Goal: Task Accomplishment & Management: Use online tool/utility

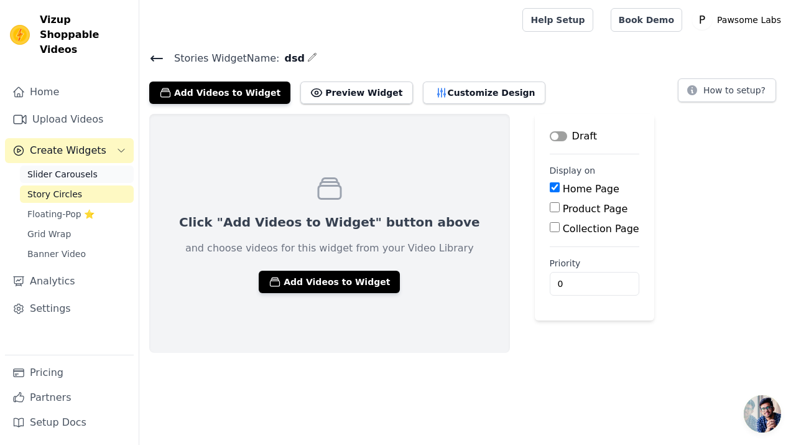
click at [97, 165] on link "Slider Carousels" at bounding box center [77, 173] width 114 height 17
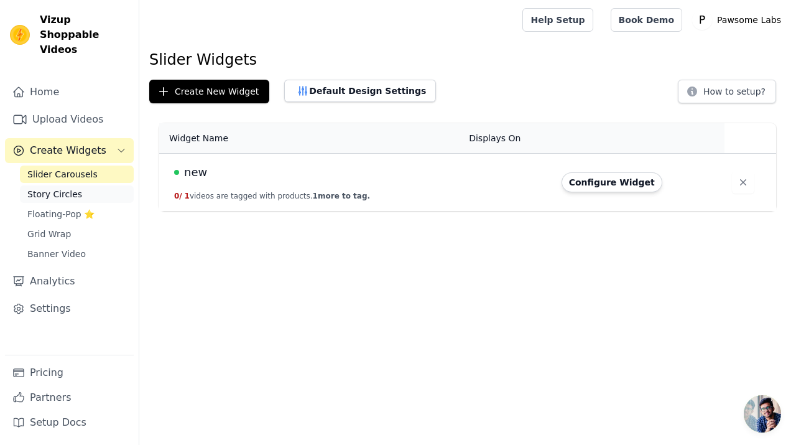
click at [93, 185] on link "Story Circles" at bounding box center [77, 193] width 114 height 17
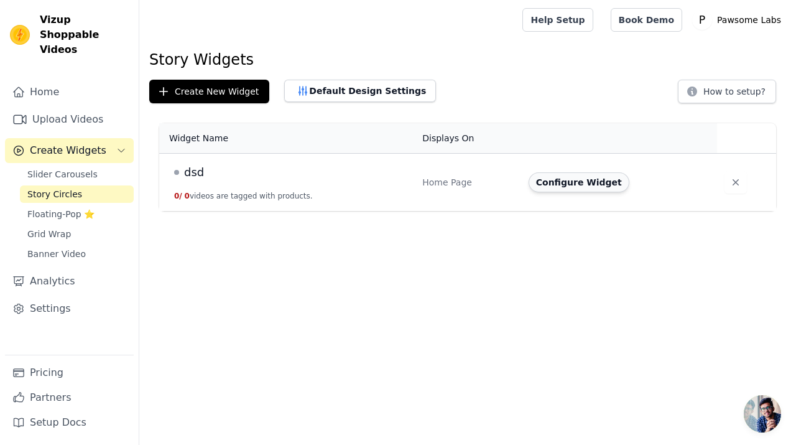
click at [604, 184] on button "Configure Widget" at bounding box center [579, 182] width 101 height 20
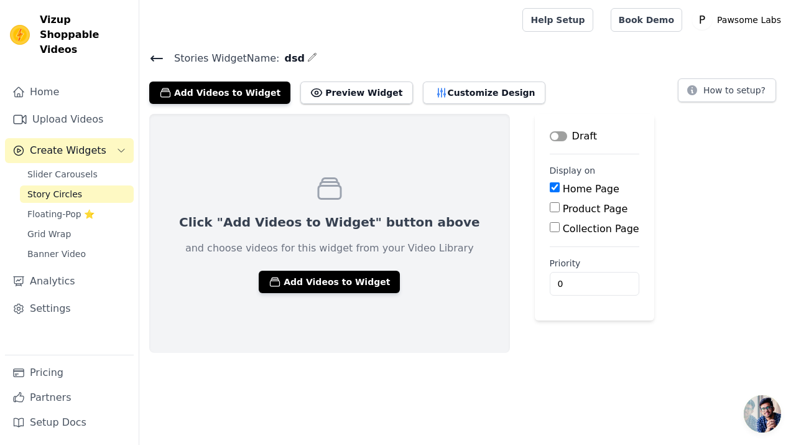
click at [563, 211] on label "Product Page" at bounding box center [595, 209] width 65 height 12
click at [550, 211] on input "Product Page" at bounding box center [555, 207] width 10 height 10
checkbox input "true"
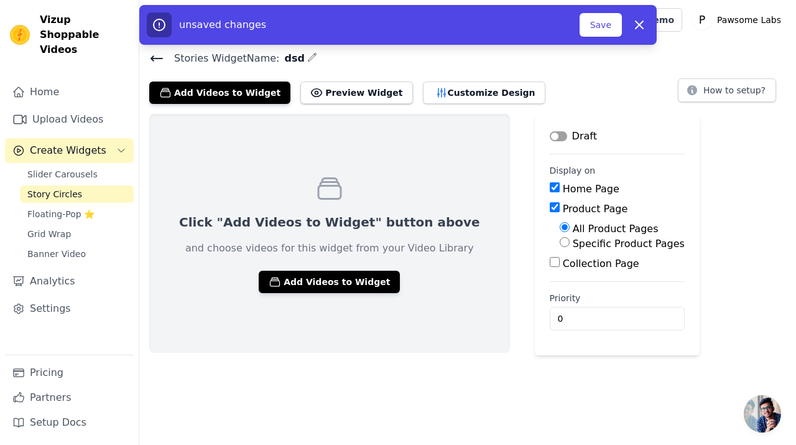
click at [550, 192] on div "Home Page" at bounding box center [617, 189] width 135 height 15
click at [550, 190] on input "Home Page" at bounding box center [555, 187] width 10 height 10
checkbox input "false"
click at [573, 244] on label "Specific Product Pages" at bounding box center [629, 244] width 112 height 12
click at [560, 244] on input "Specific Product Pages" at bounding box center [565, 242] width 10 height 10
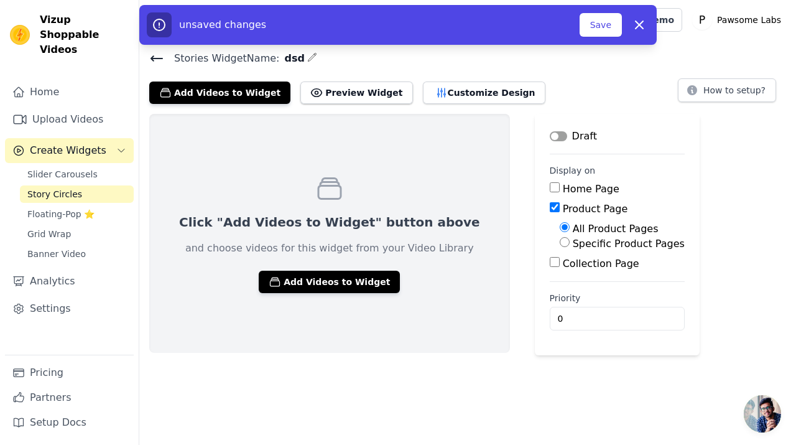
radio input "true"
click at [560, 271] on button "Select Products" at bounding box center [601, 271] width 83 height 21
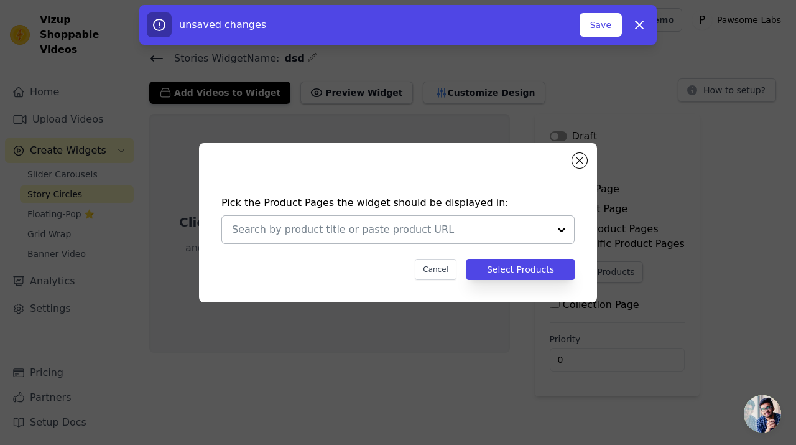
click at [434, 238] on div at bounding box center [390, 229] width 317 height 27
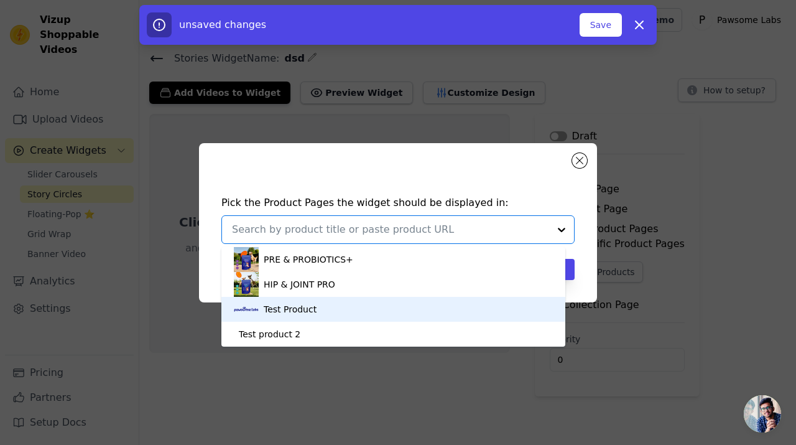
drag, startPoint x: 305, startPoint y: 259, endPoint x: 289, endPoint y: 306, distance: 49.4
click at [289, 306] on div "PRE & PROBIOTICS+ HIP & JOINT PRO Test Product Test product 2" at bounding box center [393, 297] width 344 height 100
click at [289, 306] on div "Test Product" at bounding box center [290, 309] width 53 height 12
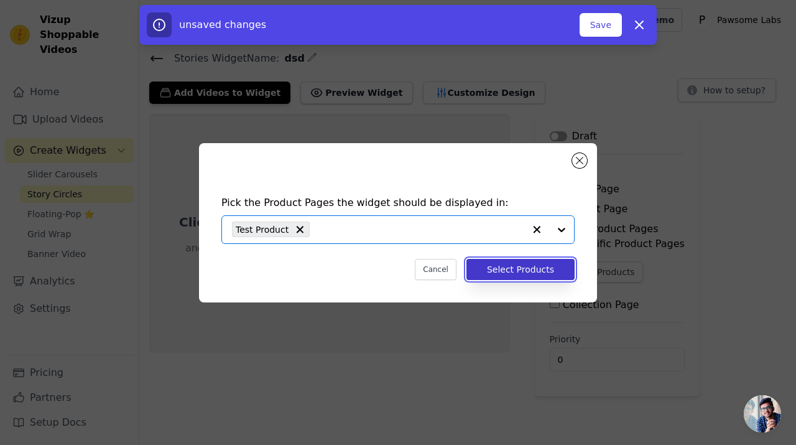
click at [539, 271] on button "Select Products" at bounding box center [521, 269] width 108 height 21
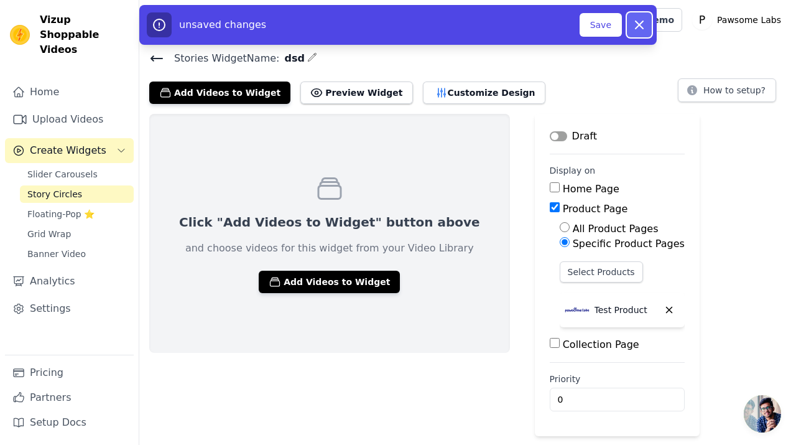
click at [640, 30] on icon "button" at bounding box center [639, 24] width 15 height 15
checkbox input "true"
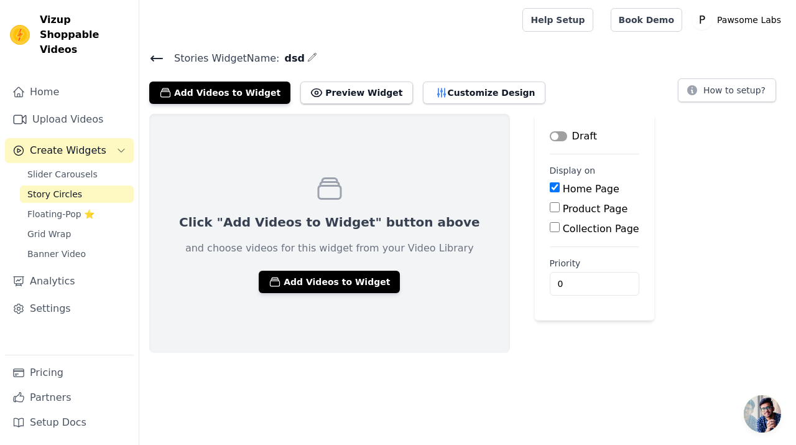
click at [550, 202] on div "Product Page" at bounding box center [595, 209] width 90 height 15
click at [550, 212] on div "Product Page" at bounding box center [595, 209] width 90 height 15
click at [550, 210] on input "Product Page" at bounding box center [555, 207] width 10 height 10
checkbox input "true"
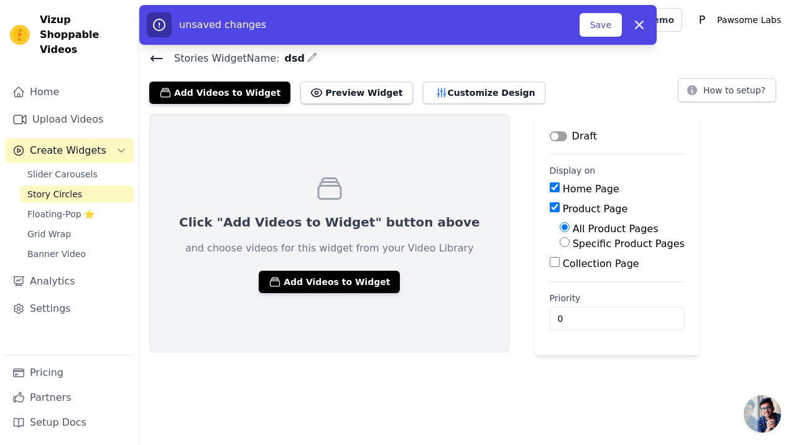
click at [560, 245] on input "Specific Product Pages" at bounding box center [565, 242] width 10 height 10
radio input "true"
click at [560, 266] on button "Select Products" at bounding box center [601, 271] width 83 height 21
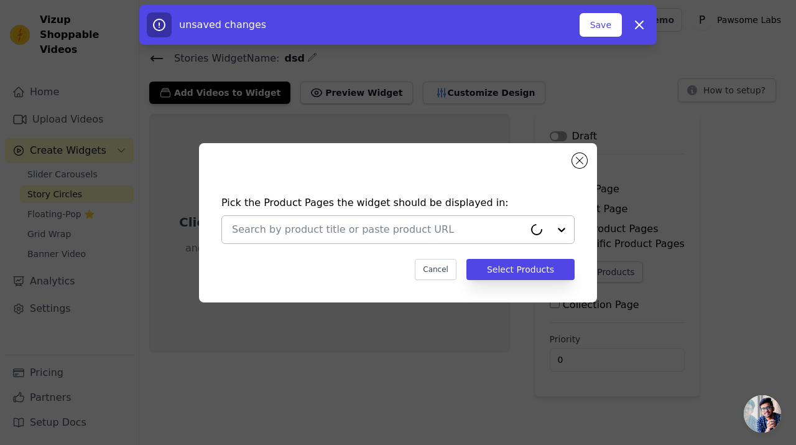
click at [426, 239] on div at bounding box center [378, 229] width 292 height 27
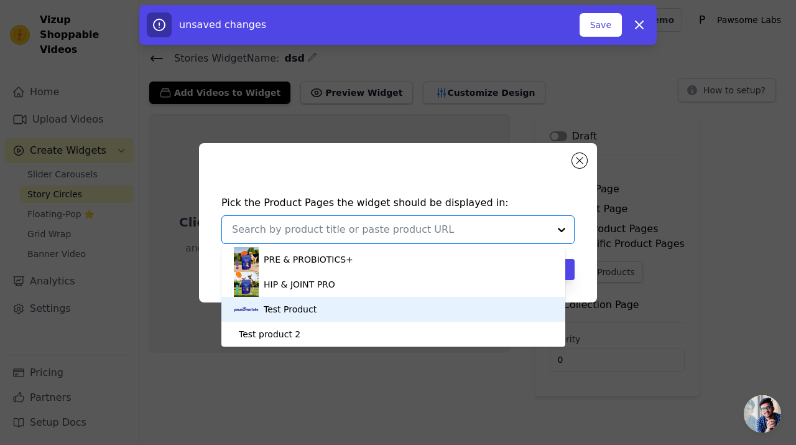
click at [359, 305] on div "Test Product" at bounding box center [393, 309] width 319 height 25
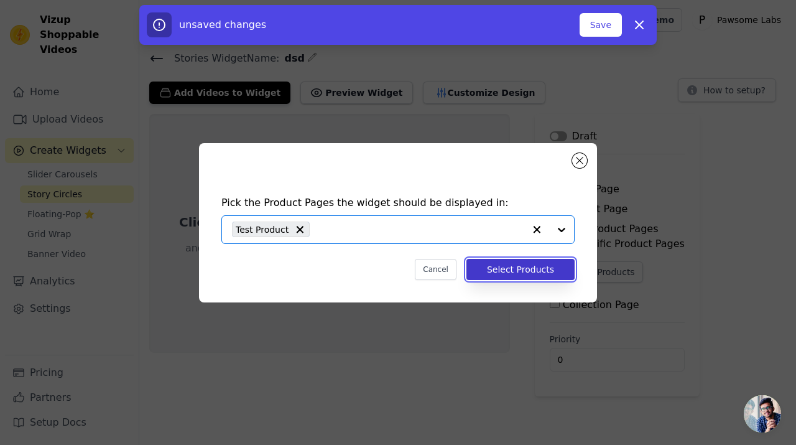
click at [521, 279] on div "Pick the Product Pages the widget should be displayed in: Option Test Product, …" at bounding box center [398, 237] width 378 height 109
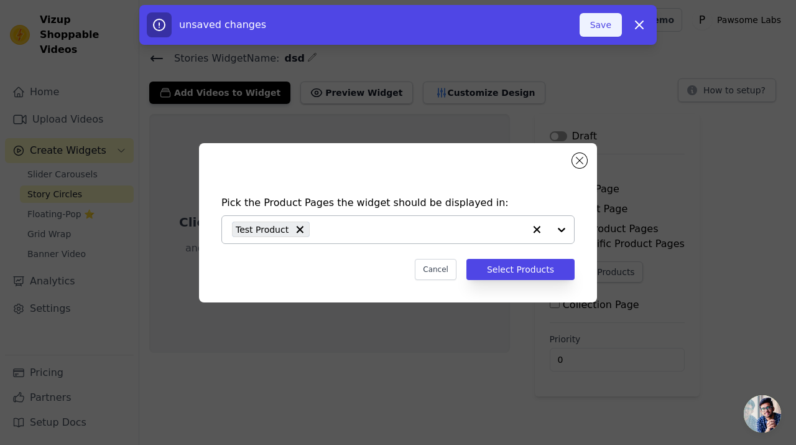
click at [608, 35] on button "Save" at bounding box center [601, 25] width 42 height 24
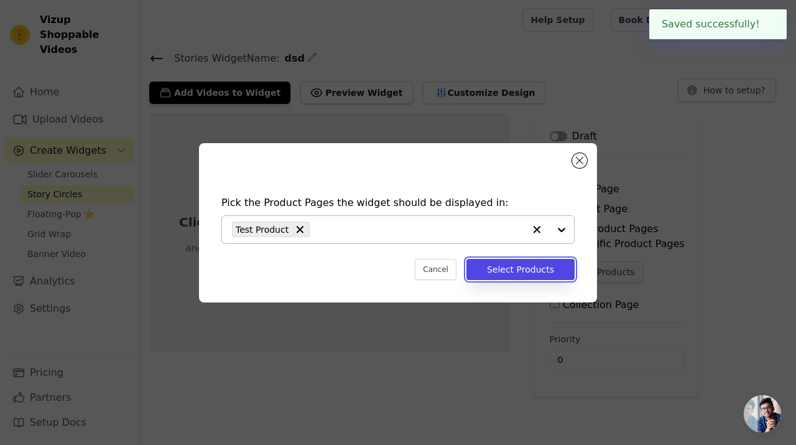
click at [523, 267] on button "Select Products" at bounding box center [521, 269] width 108 height 21
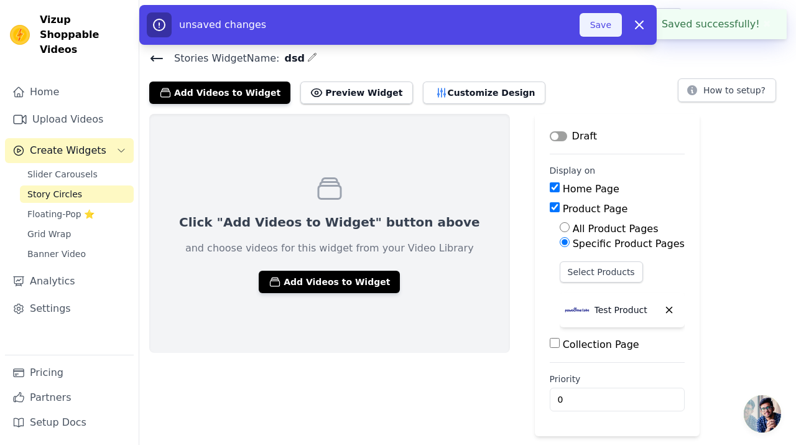
click at [603, 26] on button "Save" at bounding box center [601, 25] width 42 height 24
click at [646, 29] on button "Dismiss" at bounding box center [639, 24] width 25 height 25
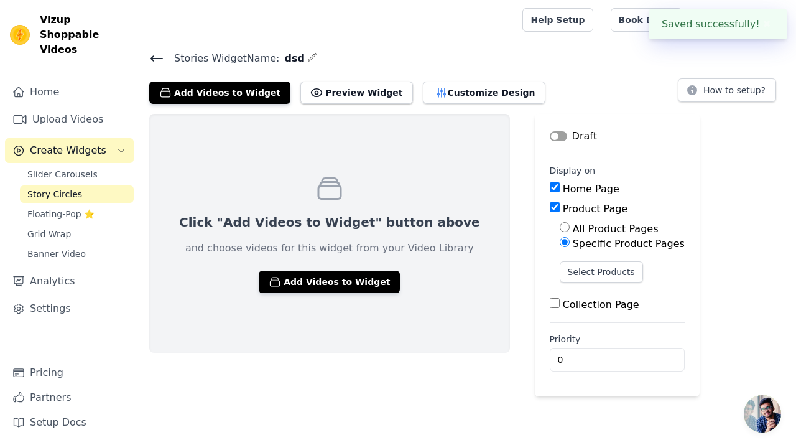
click at [335, 292] on div "Click "Add Videos to Widget" button above and choose videos for this widget fro…" at bounding box center [329, 233] width 361 height 239
click at [343, 282] on button "Add Videos to Widget" at bounding box center [329, 282] width 141 height 22
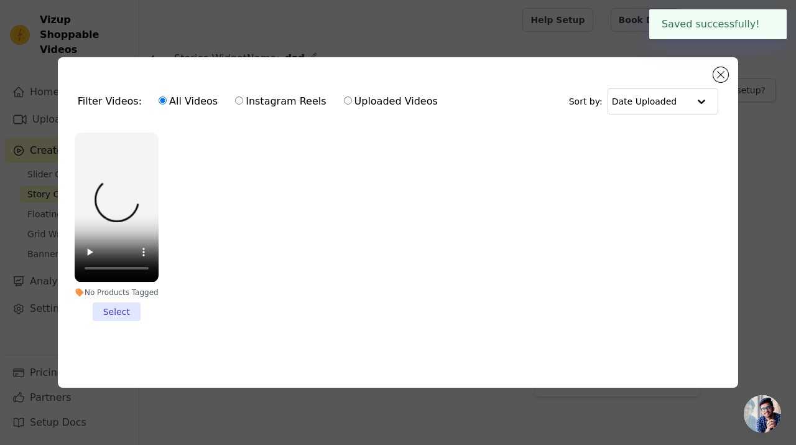
click at [105, 304] on li "No Products Tagged Select" at bounding box center [117, 227] width 84 height 188
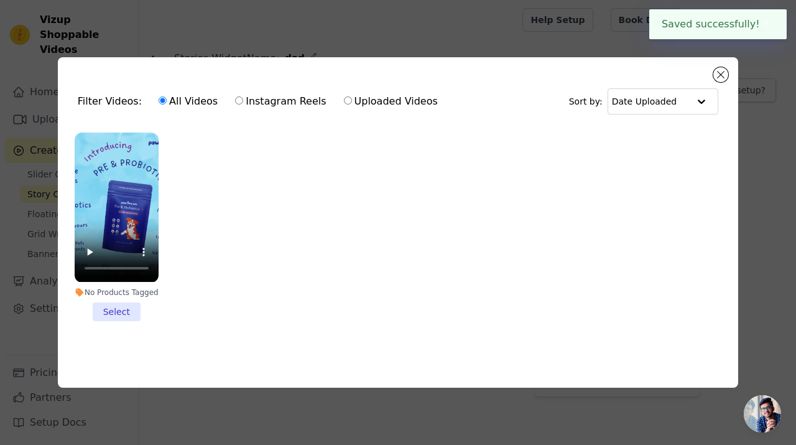
click at [0, 0] on input "No Products Tagged Select" at bounding box center [0, 0] width 0 height 0
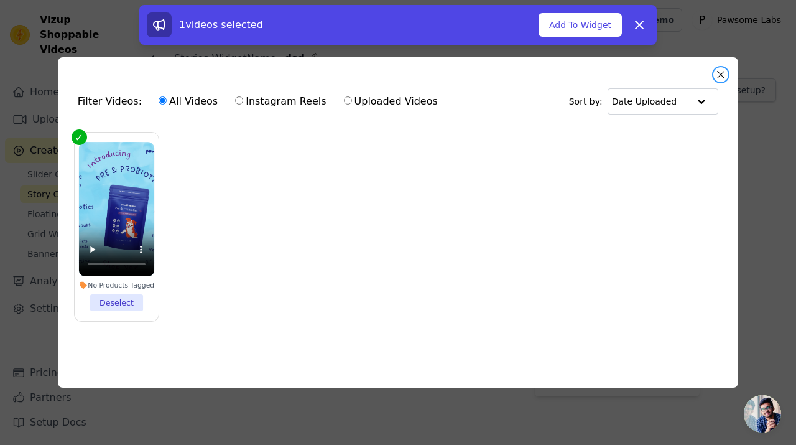
click at [723, 78] on button "Close modal" at bounding box center [721, 74] width 15 height 15
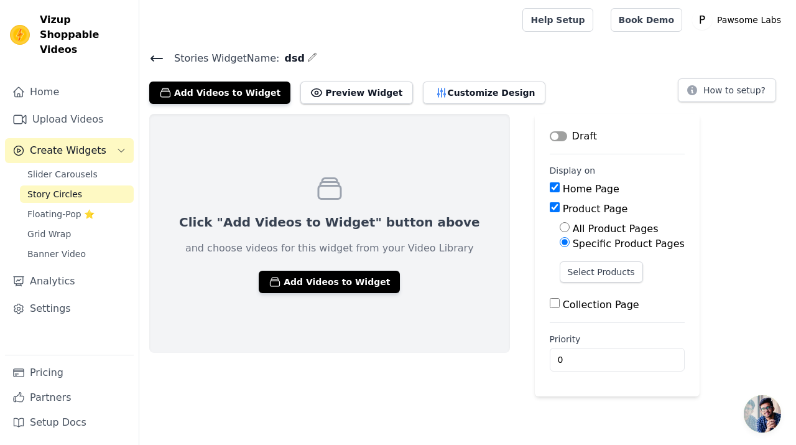
click at [336, 296] on div "Click "Add Videos to Widget" button above and choose videos for this widget fro…" at bounding box center [329, 233] width 361 height 239
click at [340, 291] on button "Add Videos to Widget" at bounding box center [329, 282] width 141 height 22
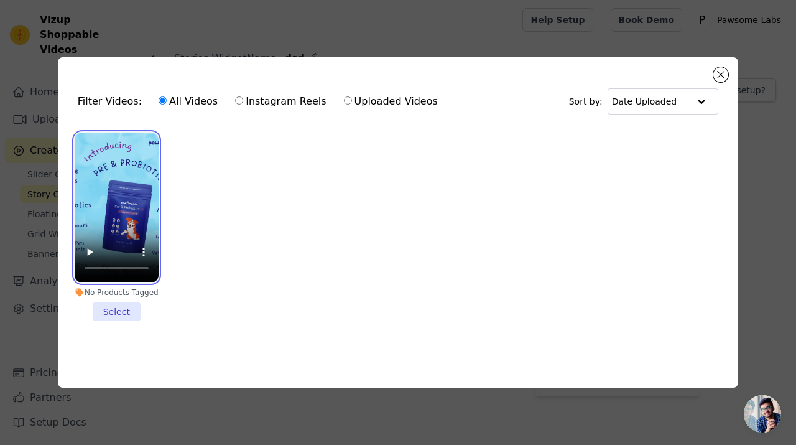
click at [141, 180] on video at bounding box center [117, 207] width 84 height 149
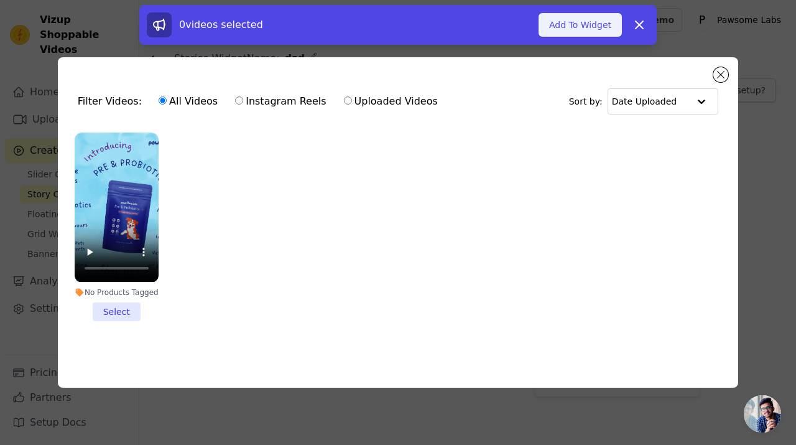
click at [621, 25] on button "Add To Widget" at bounding box center [580, 25] width 83 height 24
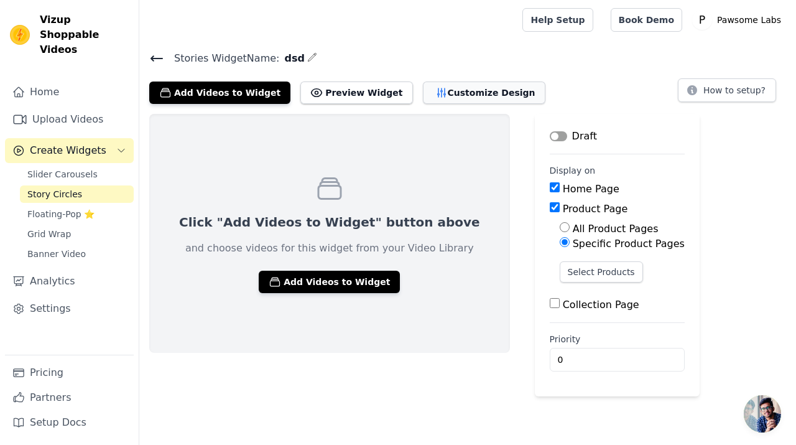
click at [428, 88] on button "Customize Design" at bounding box center [484, 92] width 123 height 22
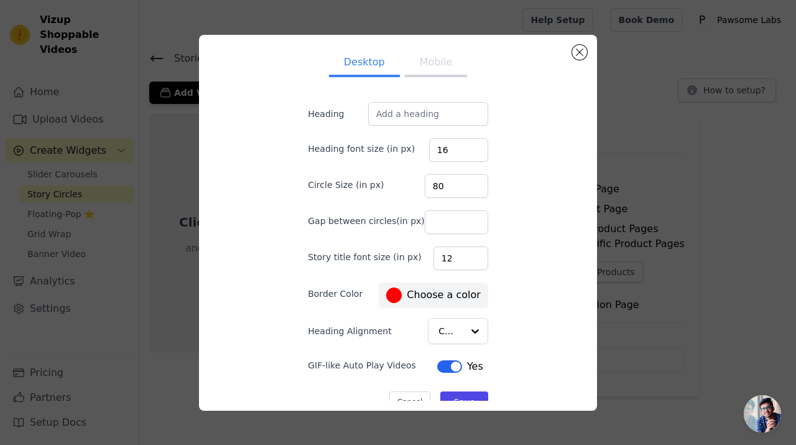
click at [439, 57] on button "Mobile" at bounding box center [436, 63] width 62 height 27
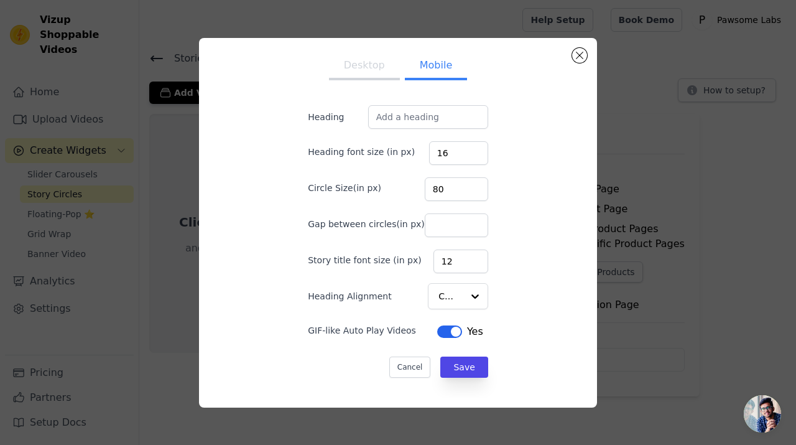
click at [376, 65] on button "Desktop" at bounding box center [364, 66] width 71 height 27
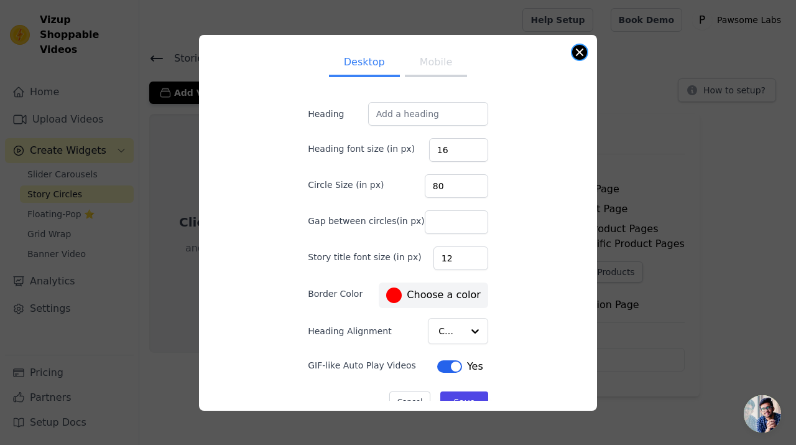
click at [580, 52] on button "Close modal" at bounding box center [579, 52] width 15 height 15
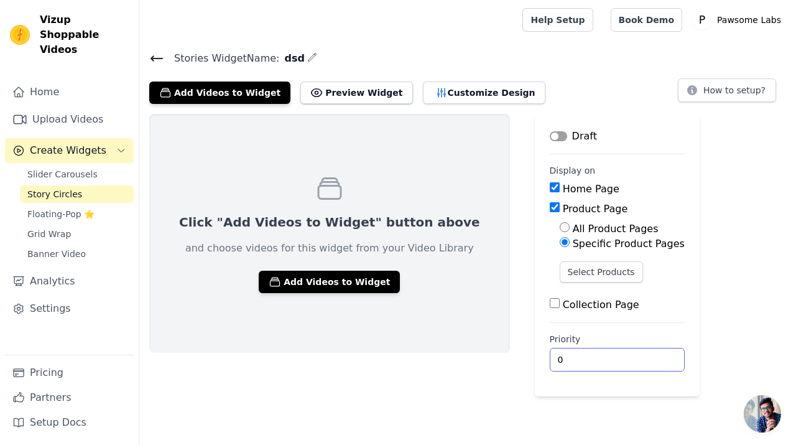
click at [601, 352] on input "0" at bounding box center [617, 360] width 135 height 24
click at [610, 354] on input "1" at bounding box center [617, 360] width 135 height 24
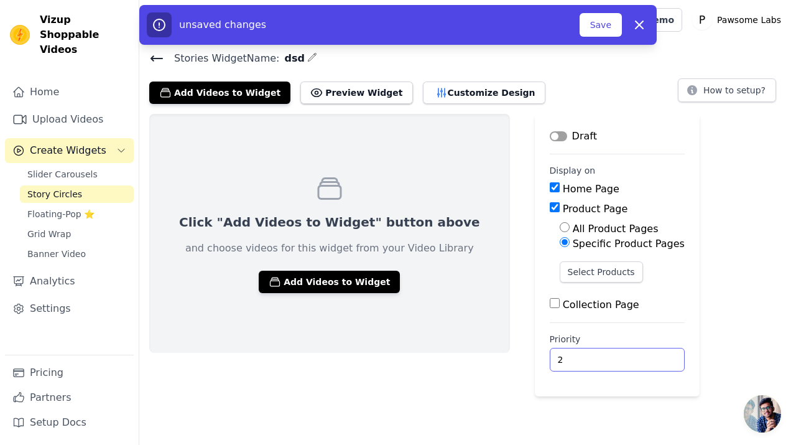
click at [610, 353] on input "2" at bounding box center [617, 360] width 135 height 24
click at [610, 353] on input "3" at bounding box center [617, 360] width 135 height 24
click at [609, 353] on input "4" at bounding box center [617, 360] width 135 height 24
type input "5"
click at [609, 353] on input "5" at bounding box center [617, 360] width 135 height 24
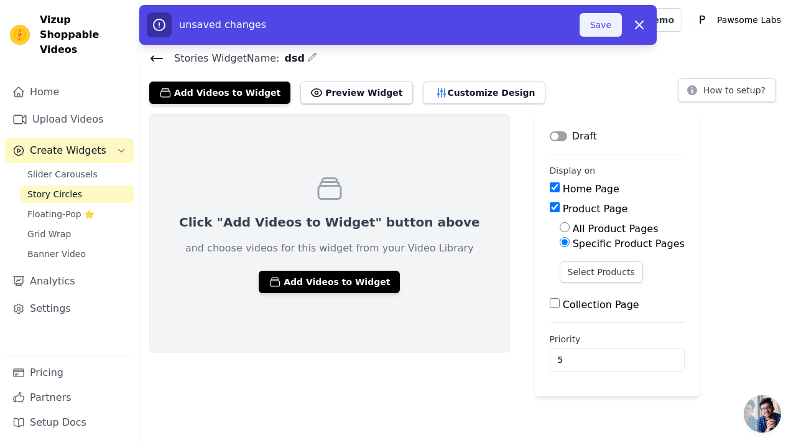
click at [604, 27] on button "Save" at bounding box center [601, 25] width 42 height 24
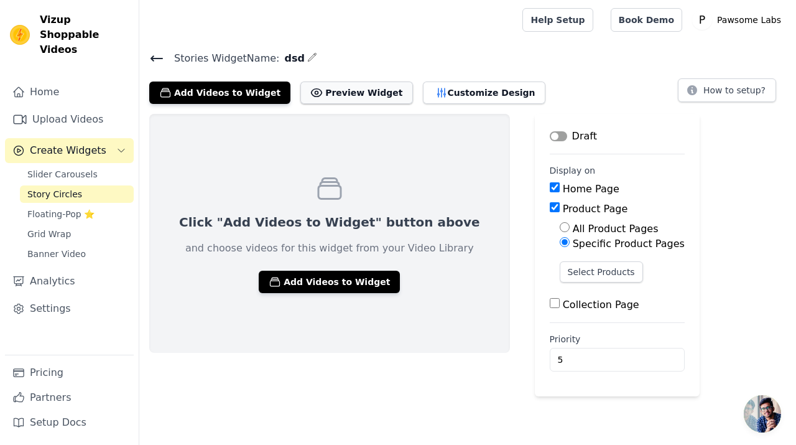
click at [320, 94] on button "Preview Widget" at bounding box center [356, 92] width 112 height 22
click at [244, 91] on button "Add Videos to Widget" at bounding box center [219, 92] width 141 height 22
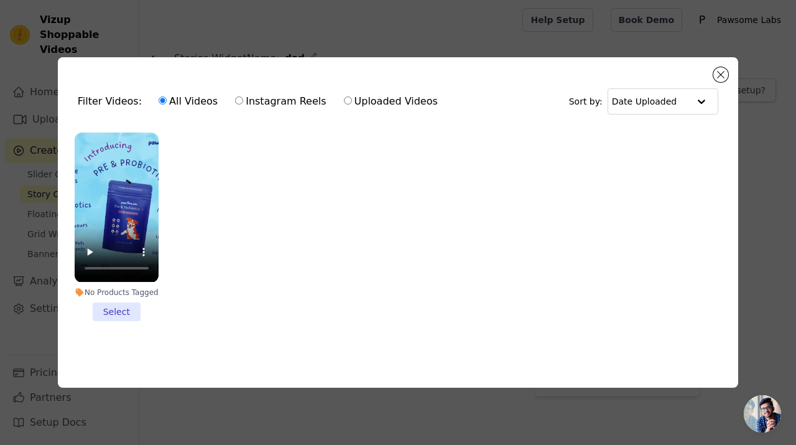
click at [380, 102] on label "Uploaded Videos" at bounding box center [390, 101] width 95 height 16
click at [352, 102] on input "Uploaded Videos" at bounding box center [348, 100] width 8 height 8
radio input "true"
click at [305, 103] on label "Instagram Reels" at bounding box center [281, 101] width 92 height 16
click at [243, 103] on input "Instagram Reels" at bounding box center [239, 100] width 8 height 8
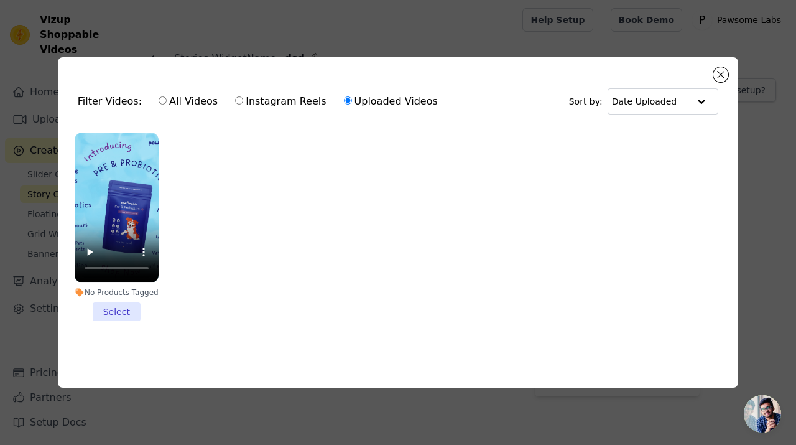
radio input "true"
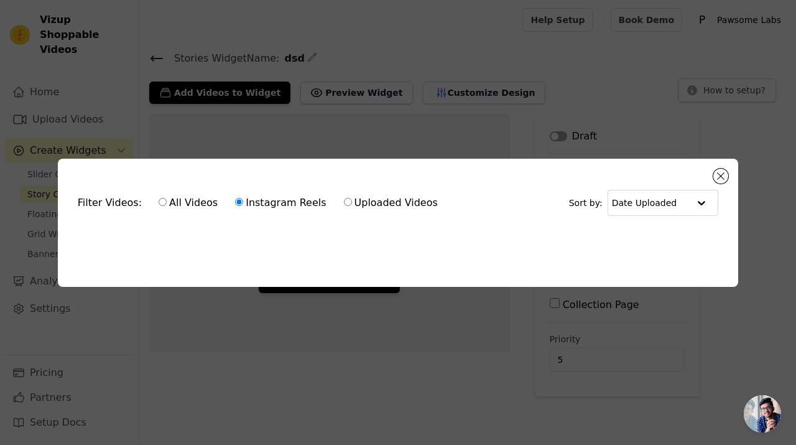
click at [173, 199] on label "All Videos" at bounding box center [188, 203] width 60 height 16
click at [167, 199] on input "All Videos" at bounding box center [163, 202] width 8 height 8
radio input "true"
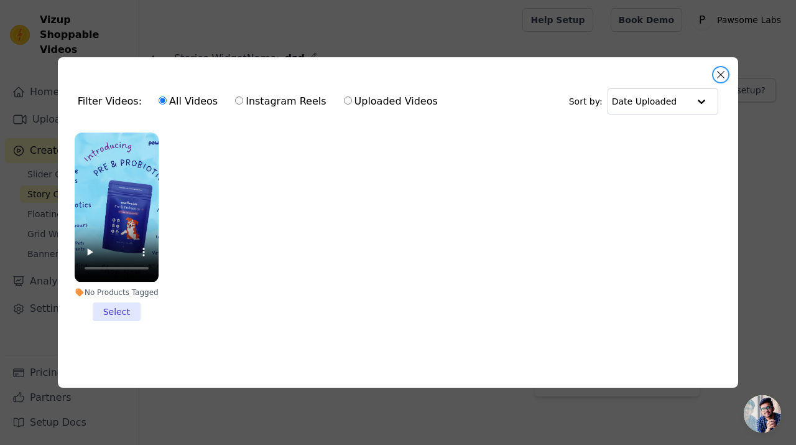
click at [723, 68] on button "Close modal" at bounding box center [721, 74] width 15 height 15
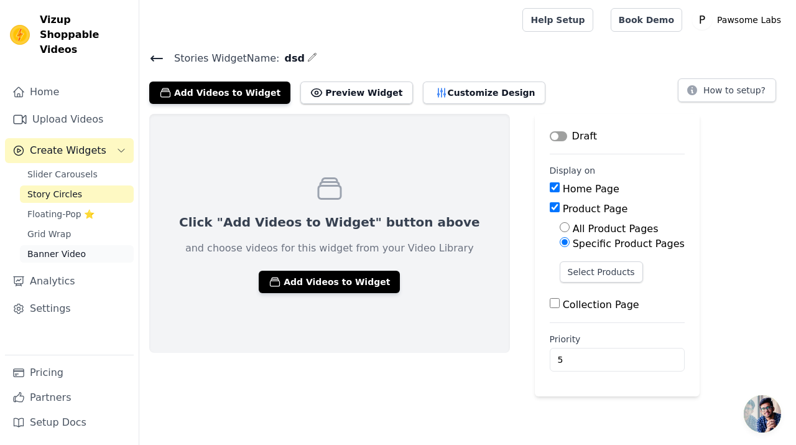
click at [72, 248] on span "Banner Video" at bounding box center [56, 254] width 58 height 12
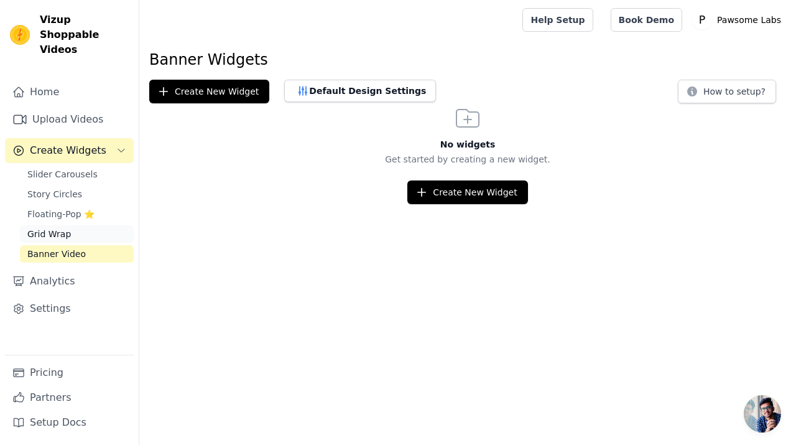
click at [54, 226] on link "Grid Wrap" at bounding box center [77, 233] width 114 height 17
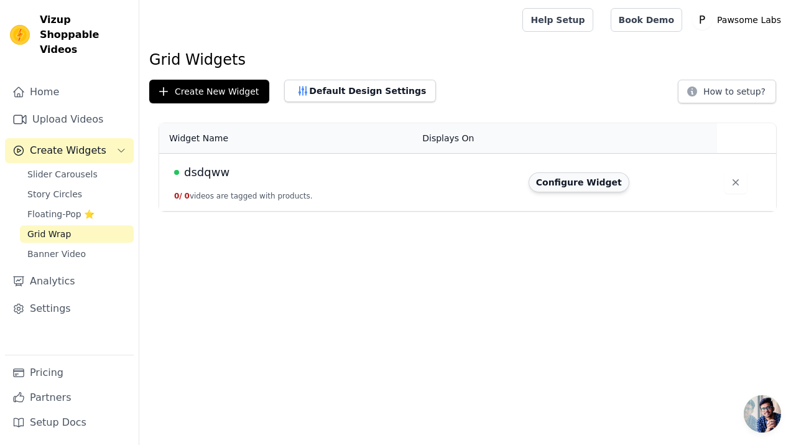
click at [610, 183] on button "Configure Widget" at bounding box center [579, 182] width 101 height 20
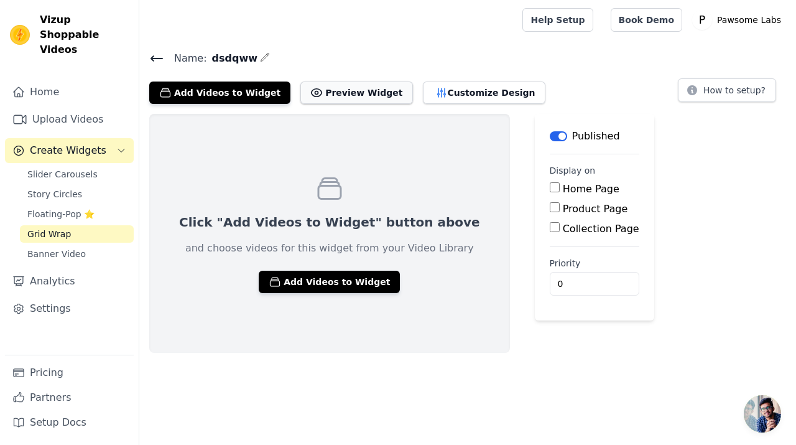
click at [320, 95] on button "Preview Widget" at bounding box center [356, 92] width 112 height 22
click at [342, 86] on button "Preview Widget" at bounding box center [356, 92] width 112 height 22
click at [37, 107] on link "Upload Videos" at bounding box center [69, 119] width 129 height 25
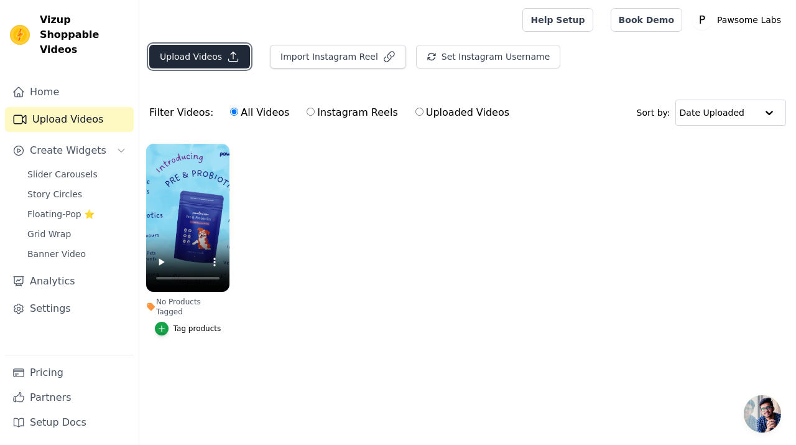
click at [197, 59] on button "Upload Videos" at bounding box center [199, 57] width 101 height 24
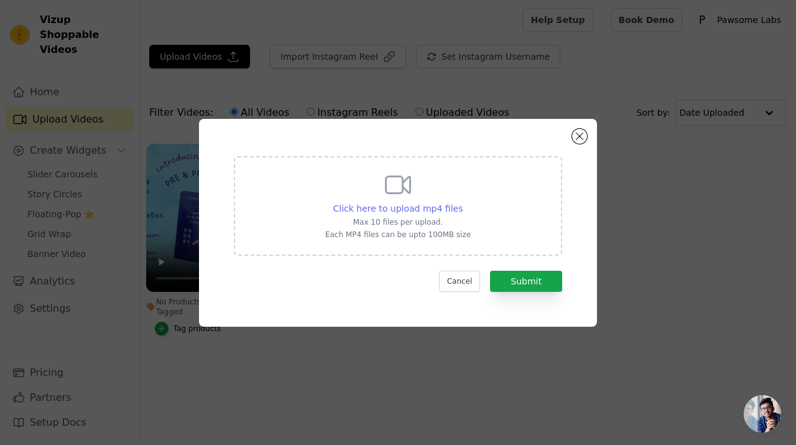
click at [404, 205] on span "Click here to upload mp4 files" at bounding box center [398, 208] width 130 height 10
click at [462, 202] on input "Click here to upload mp4 files Max 10 files per upload. Each MP4 files can be u…" at bounding box center [462, 202] width 1 height 1
type input "C:\fakepath\1000348226.mp4"
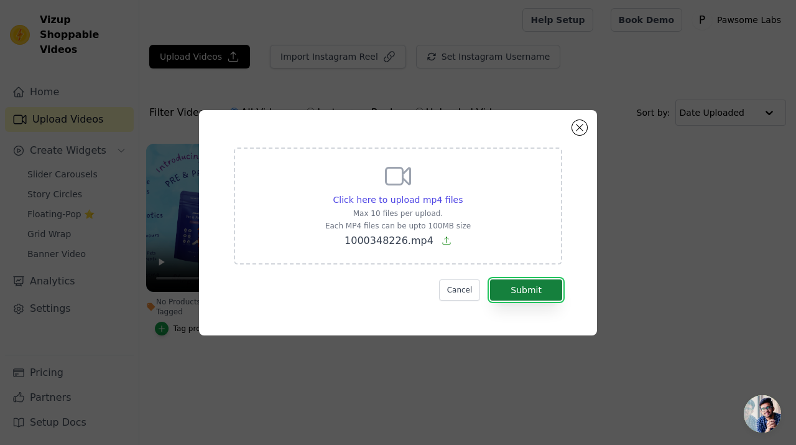
click at [536, 282] on button "Submit" at bounding box center [526, 289] width 72 height 21
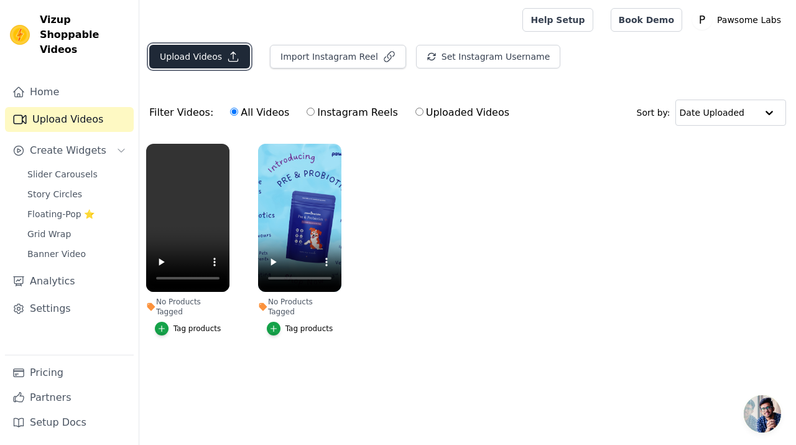
click at [182, 50] on button "Upload Videos" at bounding box center [199, 57] width 101 height 24
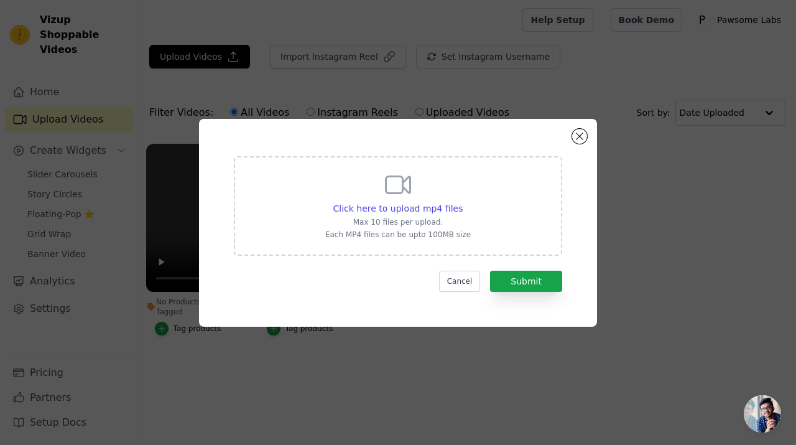
click at [411, 220] on p "Max 10 files per upload." at bounding box center [398, 222] width 146 height 10
click at [462, 202] on input "Click here to upload mp4 files Max 10 files per upload. Each MP4 files can be u…" at bounding box center [462, 202] width 1 height 1
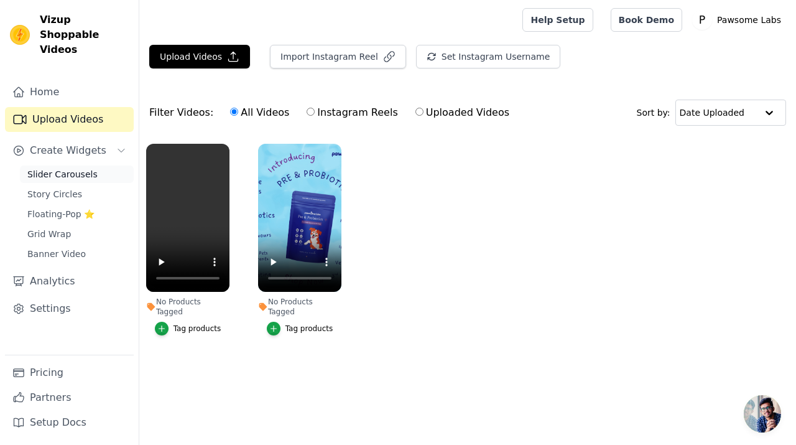
click at [61, 168] on span "Slider Carousels" at bounding box center [62, 174] width 70 height 12
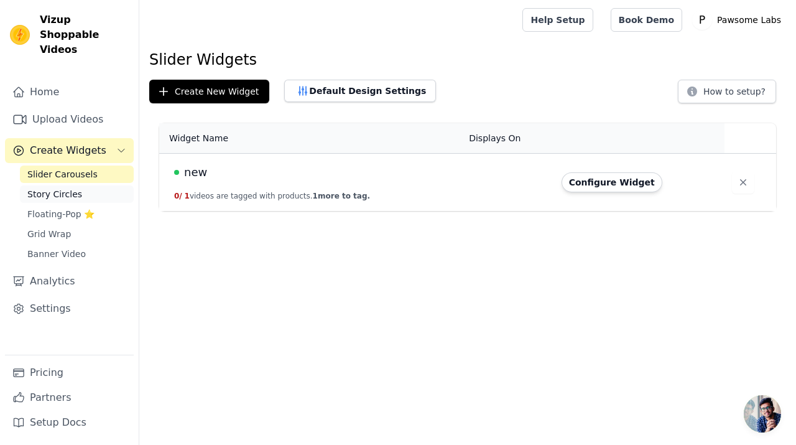
click at [68, 185] on link "Story Circles" at bounding box center [77, 193] width 114 height 17
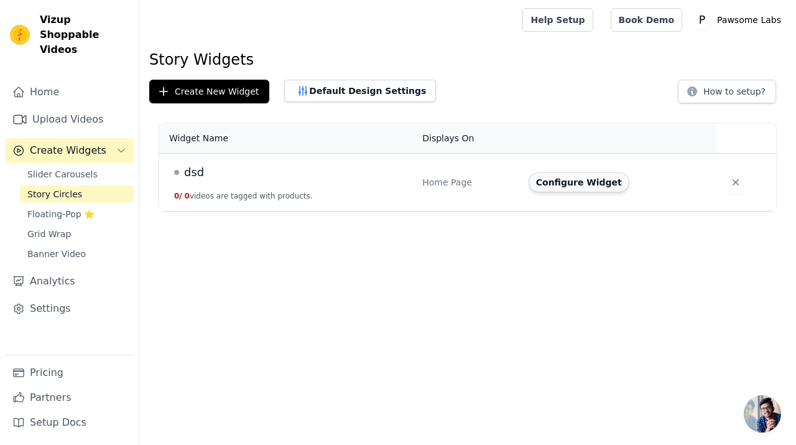
click at [603, 180] on button "Configure Widget" at bounding box center [579, 182] width 101 height 20
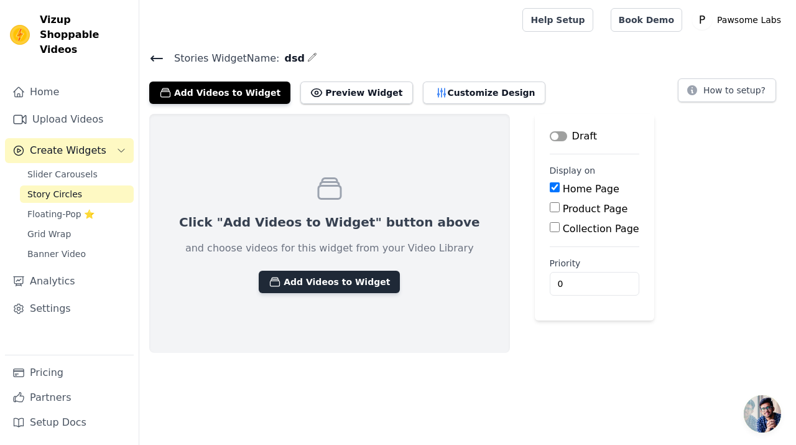
click at [269, 281] on button "Add Videos to Widget" at bounding box center [329, 282] width 141 height 22
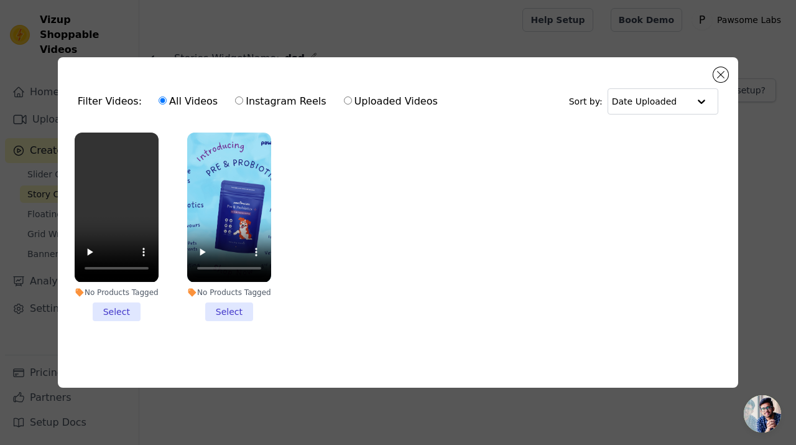
click at [132, 306] on li "No Products Tagged Select" at bounding box center [117, 227] width 84 height 188
click at [0, 0] on input "No Products Tagged Select" at bounding box center [0, 0] width 0 height 0
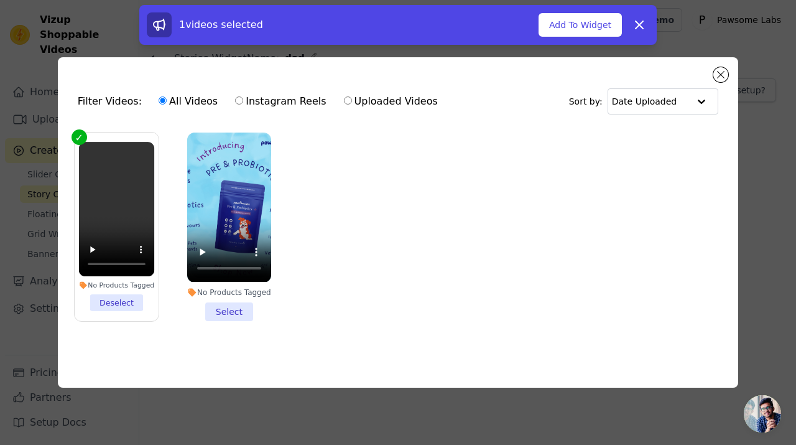
click at [236, 310] on li "No Products Tagged Select" at bounding box center [229, 227] width 84 height 188
click at [0, 0] on input "No Products Tagged Select" at bounding box center [0, 0] width 0 height 0
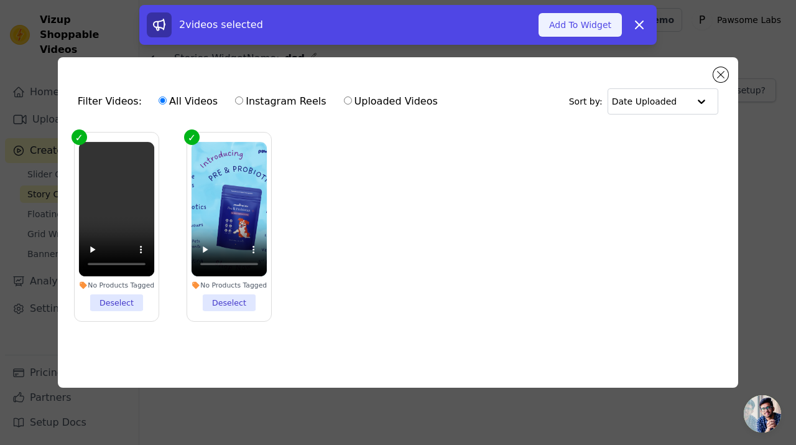
click at [565, 24] on button "Add To Widget" at bounding box center [580, 25] width 83 height 24
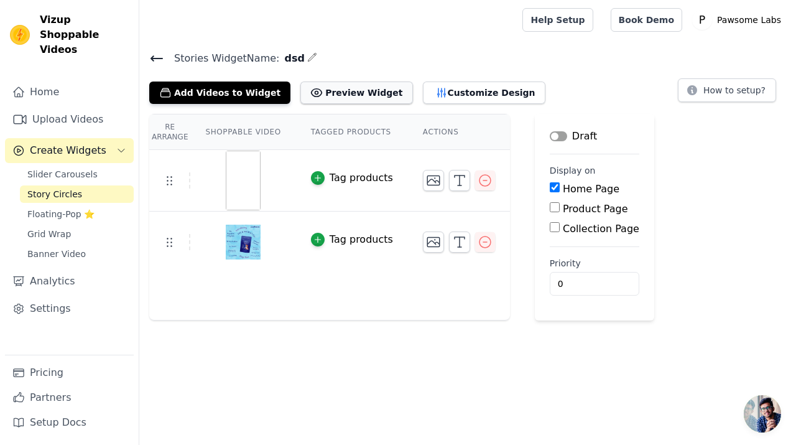
click at [323, 98] on button "Preview Widget" at bounding box center [356, 92] width 112 height 22
click at [559, 138] on button "Label" at bounding box center [558, 136] width 17 height 10
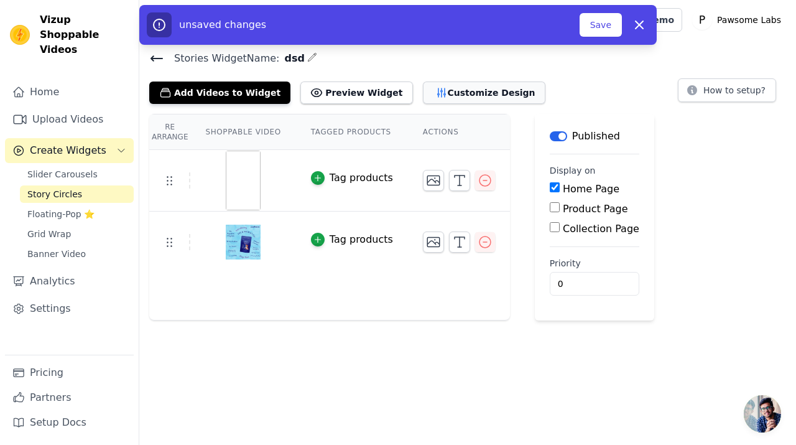
click at [423, 95] on button "Customize Design" at bounding box center [484, 92] width 123 height 22
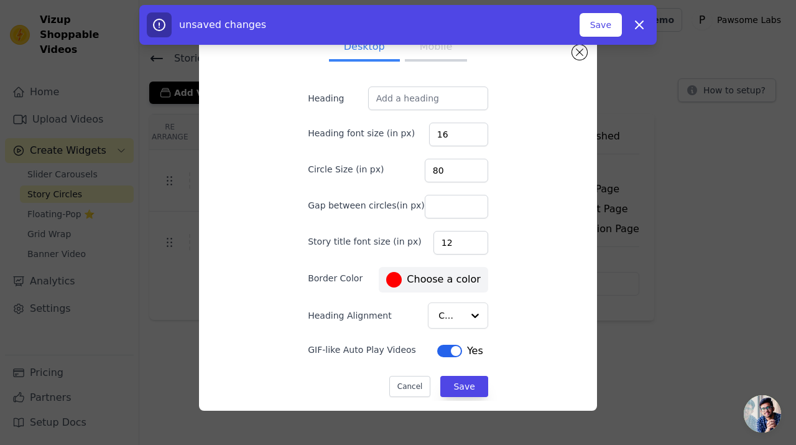
scroll to position [22, 0]
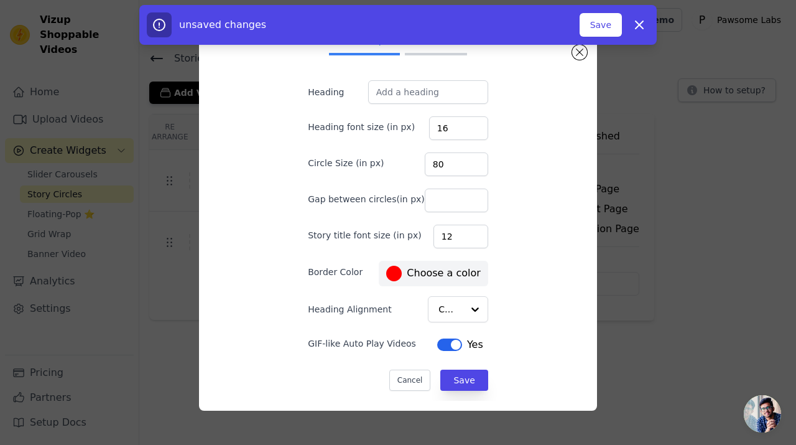
click at [441, 347] on button "Label" at bounding box center [449, 344] width 25 height 12
click at [440, 346] on button "Label" at bounding box center [452, 344] width 25 height 12
click at [452, 388] on button "Save" at bounding box center [463, 380] width 47 height 21
click at [577, 60] on div "Desktop Mobile Heading Heading font size (in px) 16 Circle Size (in px) 80 Gap …" at bounding box center [398, 223] width 378 height 356
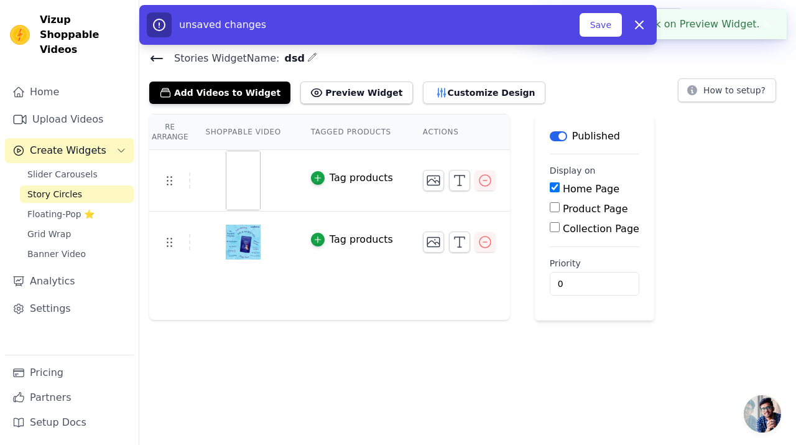
click at [235, 180] on img at bounding box center [243, 181] width 35 height 60
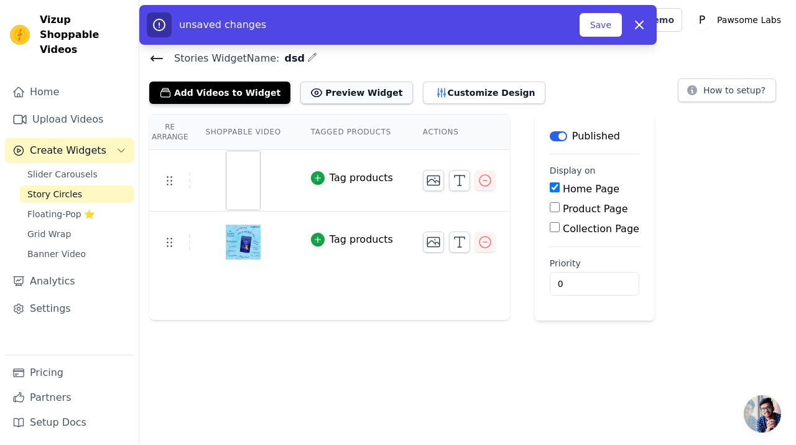
click at [322, 93] on button "Preview Widget" at bounding box center [356, 92] width 112 height 22
click at [84, 168] on span "Slider Carousels" at bounding box center [62, 174] width 70 height 12
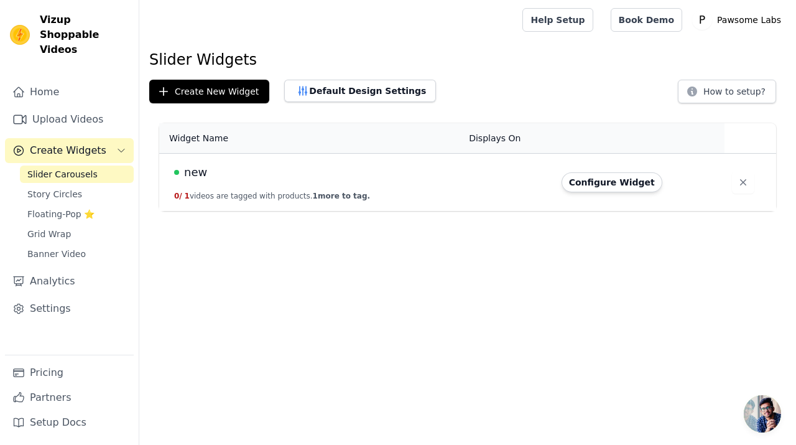
click at [639, 181] on button "Configure Widget" at bounding box center [612, 182] width 101 height 20
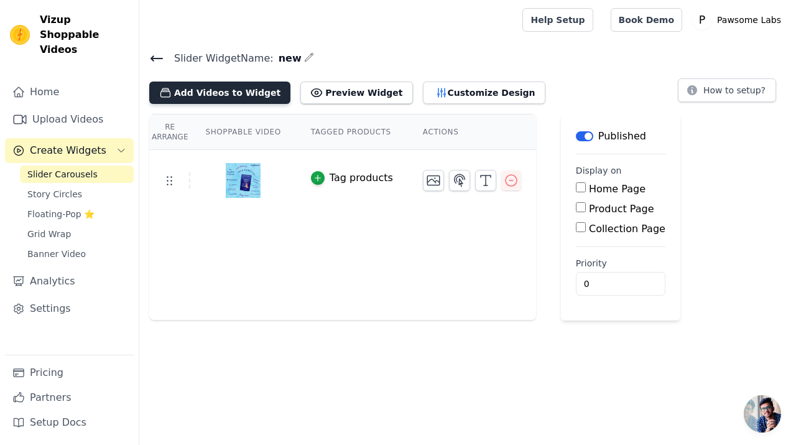
click at [244, 98] on button "Add Videos to Widget" at bounding box center [219, 92] width 141 height 22
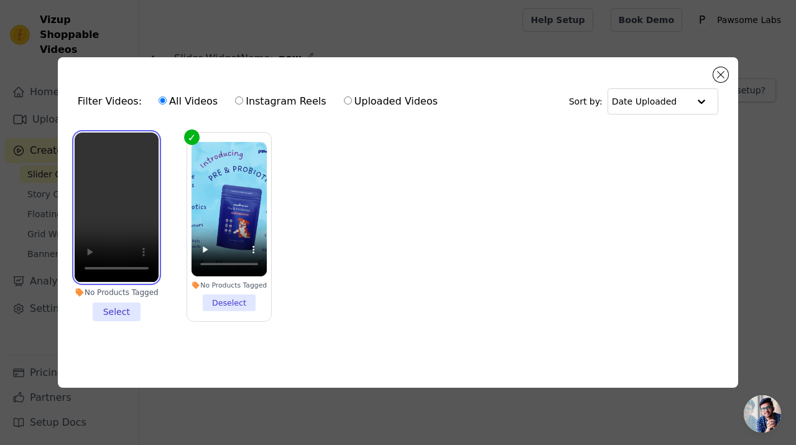
click at [119, 215] on video at bounding box center [117, 207] width 84 height 149
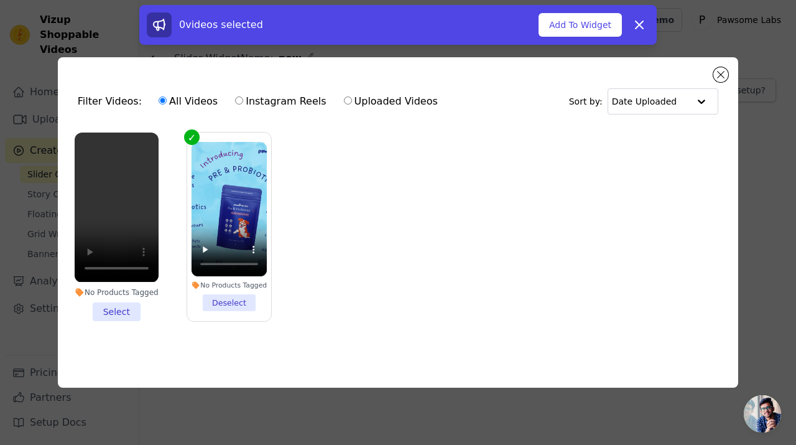
click at [223, 297] on li "No Products Tagged Deselect" at bounding box center [230, 226] width 76 height 169
click at [0, 0] on input "No Products Tagged Deselect" at bounding box center [0, 0] width 0 height 0
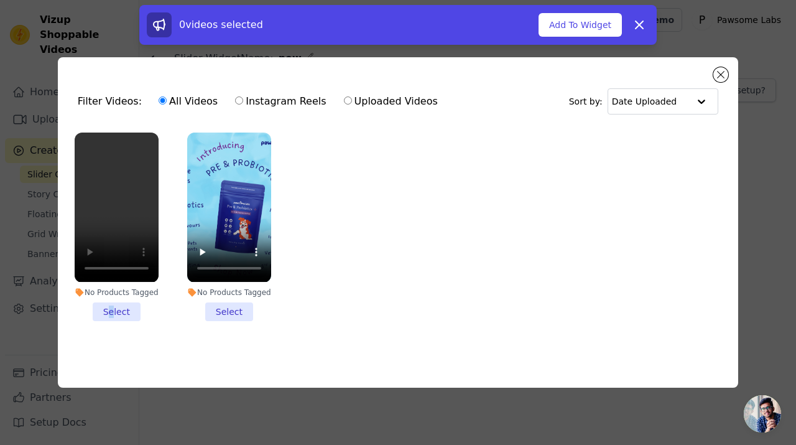
click at [111, 304] on li "No Products Tagged Select" at bounding box center [117, 227] width 84 height 188
click at [216, 314] on li "No Products Tagged Select" at bounding box center [229, 227] width 84 height 188
click at [0, 0] on input "No Products Tagged Select" at bounding box center [0, 0] width 0 height 0
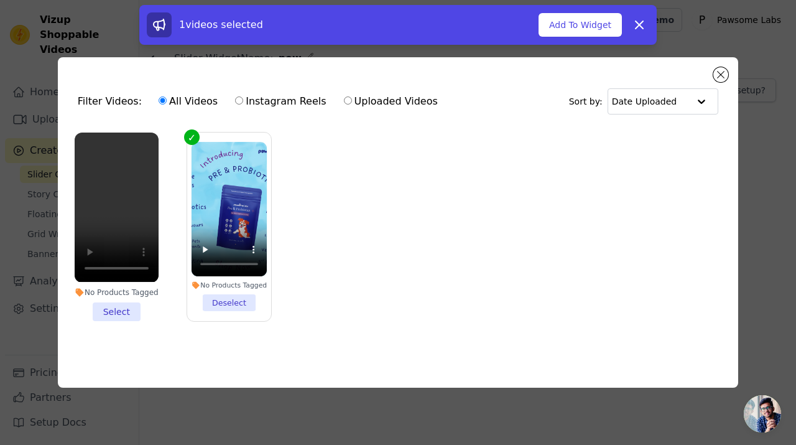
click at [108, 307] on li "No Products Tagged Select" at bounding box center [117, 227] width 84 height 188
click at [0, 0] on input "No Products Tagged Select" at bounding box center [0, 0] width 0 height 0
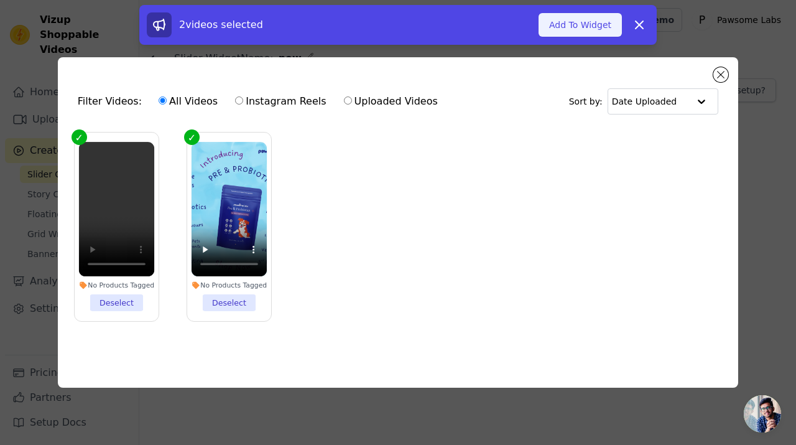
drag, startPoint x: 618, startPoint y: 29, endPoint x: 609, endPoint y: 29, distance: 8.7
click at [609, 29] on button "Add To Widget" at bounding box center [580, 25] width 83 height 24
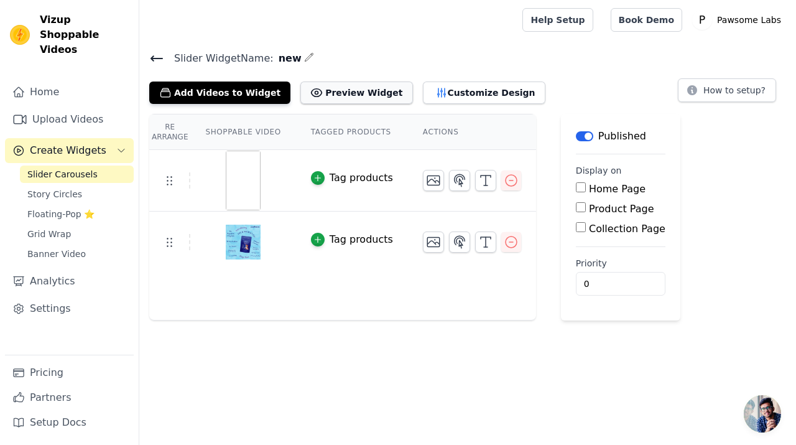
click at [337, 91] on button "Preview Widget" at bounding box center [356, 92] width 112 height 22
click at [459, 96] on button "Customize Design" at bounding box center [484, 92] width 123 height 22
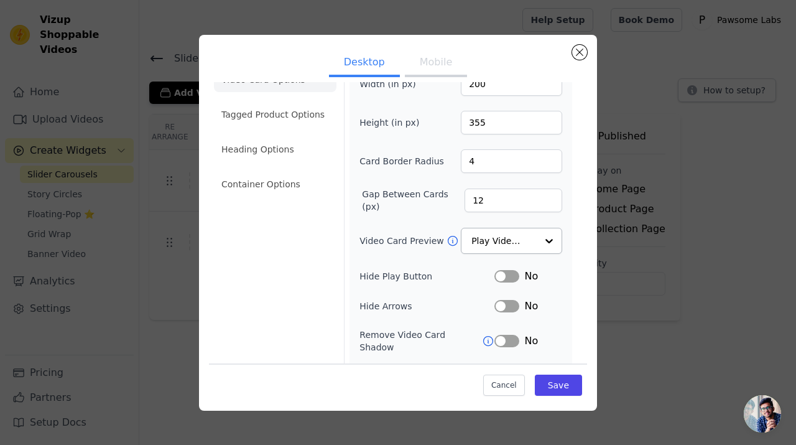
scroll to position [1, 0]
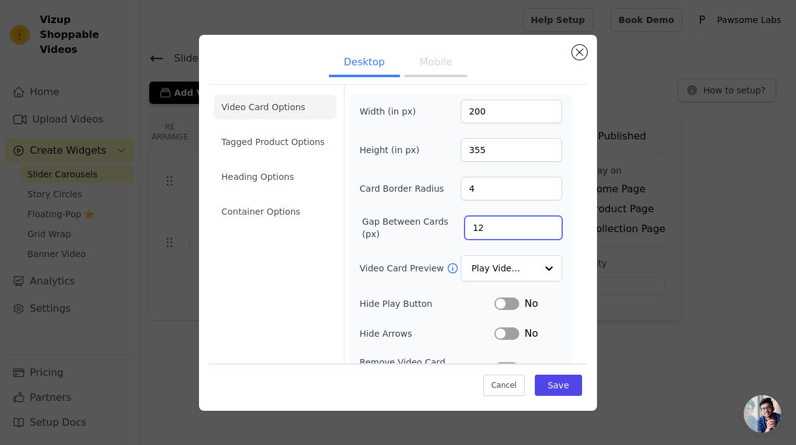
click at [482, 233] on input "12" at bounding box center [514, 228] width 98 height 24
click at [537, 233] on input "11" at bounding box center [514, 228] width 98 height 24
click at [540, 232] on input "10" at bounding box center [514, 228] width 98 height 24
click at [540, 231] on input "9" at bounding box center [514, 228] width 98 height 24
click at [539, 230] on input "8" at bounding box center [514, 228] width 98 height 24
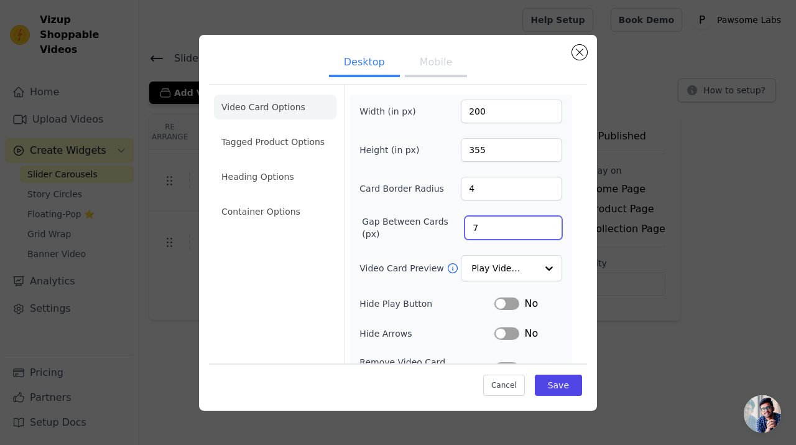
click at [539, 230] on input "7" at bounding box center [514, 228] width 98 height 24
click at [539, 230] on input "6" at bounding box center [514, 228] width 98 height 24
click at [540, 230] on input "5" at bounding box center [514, 228] width 98 height 24
click at [540, 229] on input "4" at bounding box center [514, 228] width 98 height 24
click at [540, 229] on input "3" at bounding box center [514, 228] width 98 height 24
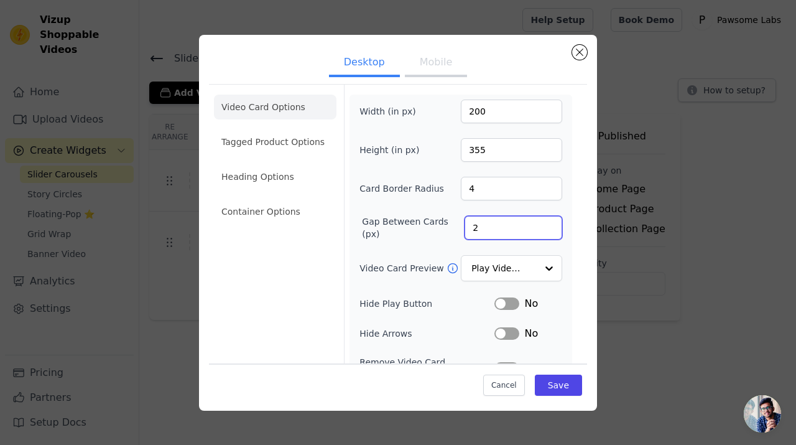
click at [539, 230] on input "2" at bounding box center [514, 228] width 98 height 24
click at [540, 230] on input "1" at bounding box center [514, 228] width 98 height 24
type input "0"
click at [541, 229] on input "0" at bounding box center [514, 228] width 98 height 24
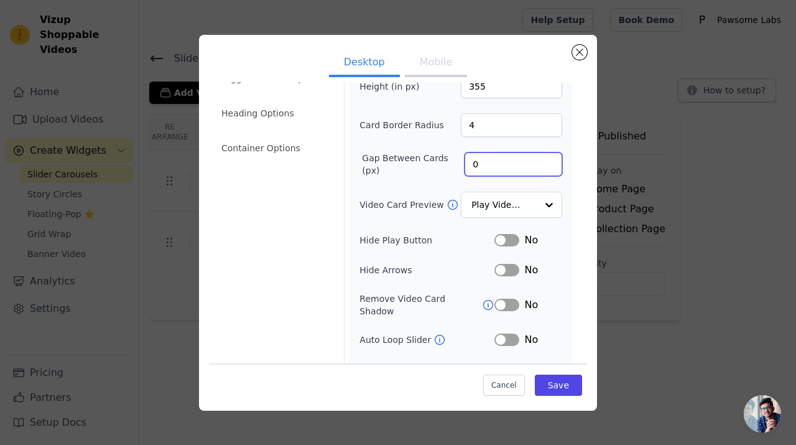
scroll to position [108, 0]
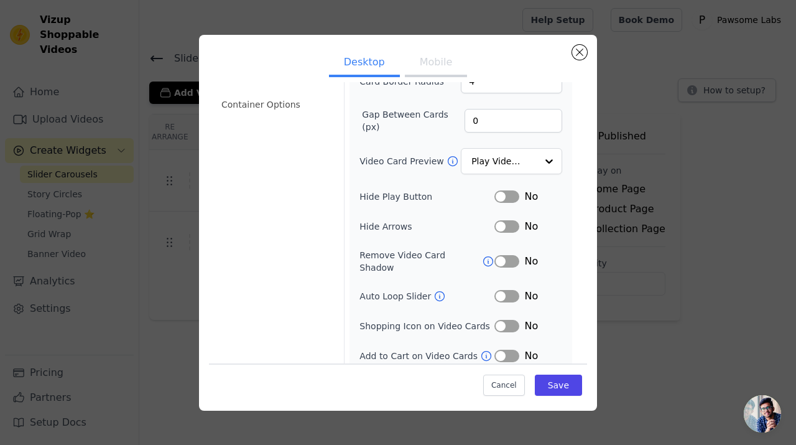
click at [500, 290] on button "Label" at bounding box center [507, 296] width 25 height 12
click at [435, 290] on icon at bounding box center [440, 296] width 12 height 12
click at [445, 63] on button "Mobile" at bounding box center [436, 63] width 62 height 27
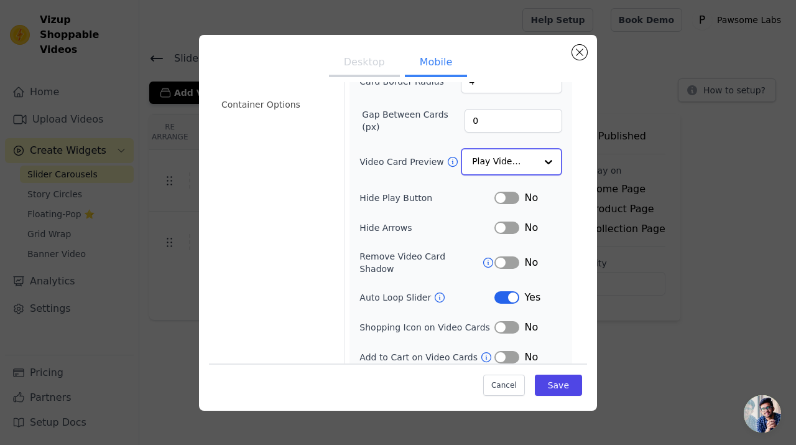
click at [512, 162] on input "Video Card Preview" at bounding box center [504, 161] width 64 height 25
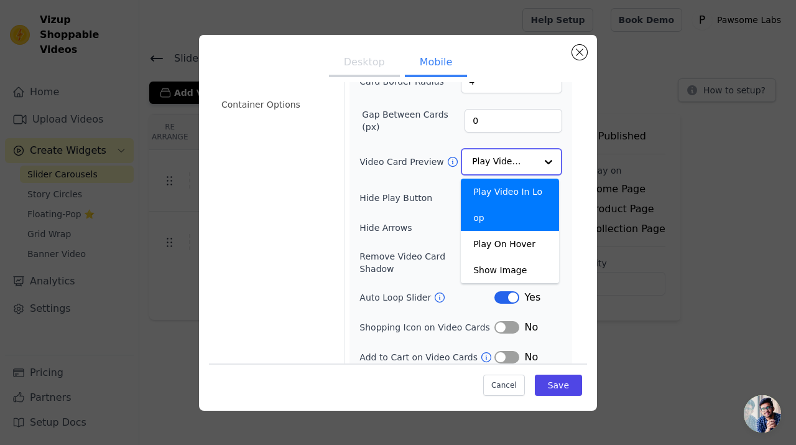
drag, startPoint x: 514, startPoint y: 162, endPoint x: 510, endPoint y: 147, distance: 15.0
click at [514, 162] on input "Video Card Preview" at bounding box center [504, 161] width 64 height 25
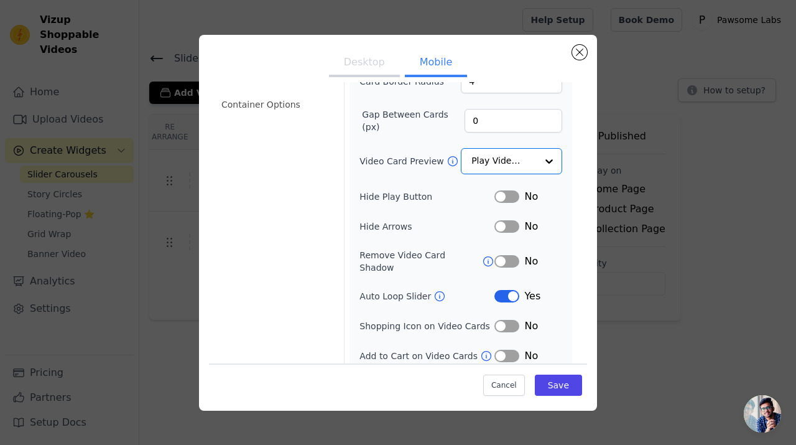
click at [355, 57] on button "Desktop" at bounding box center [364, 63] width 71 height 27
click at [516, 151] on input "Video Card Preview" at bounding box center [504, 161] width 64 height 25
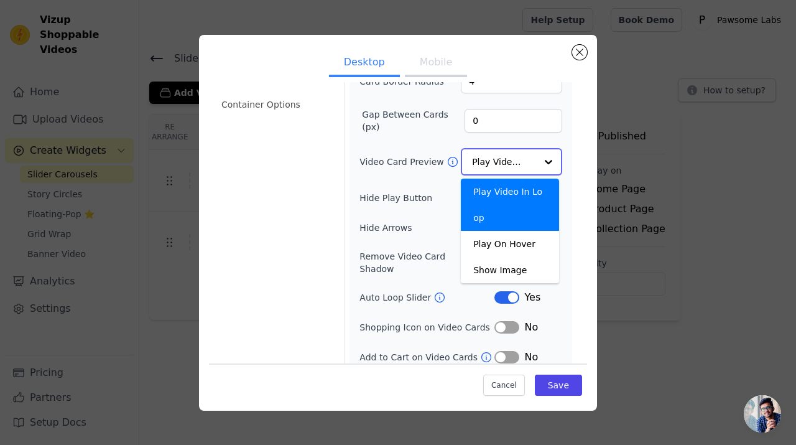
click at [516, 155] on input "Video Card Preview" at bounding box center [504, 161] width 64 height 25
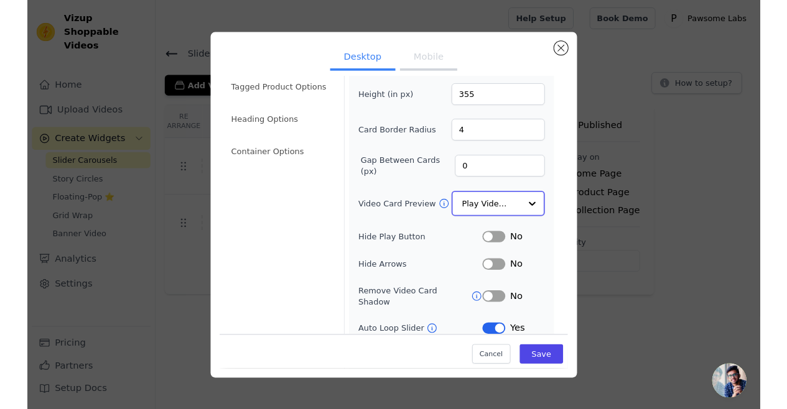
scroll to position [0, 0]
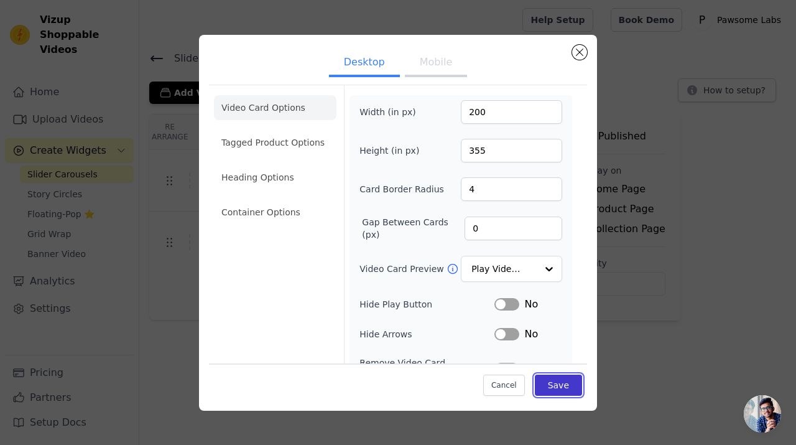
click at [560, 383] on button "Save" at bounding box center [558, 385] width 47 height 21
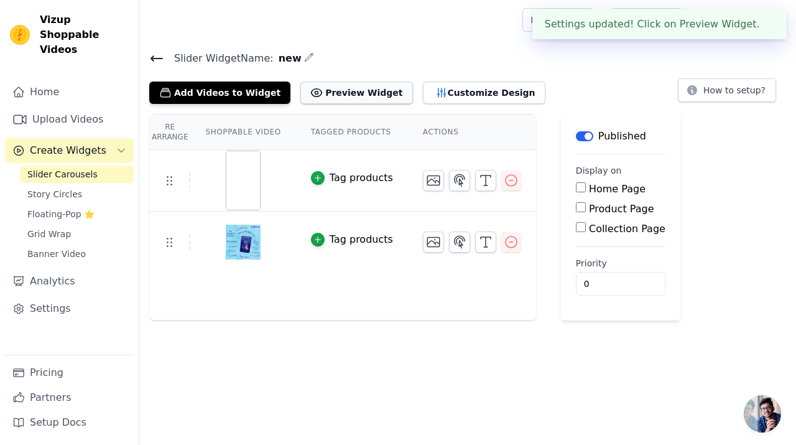
click at [328, 96] on button "Preview Widget" at bounding box center [356, 92] width 112 height 22
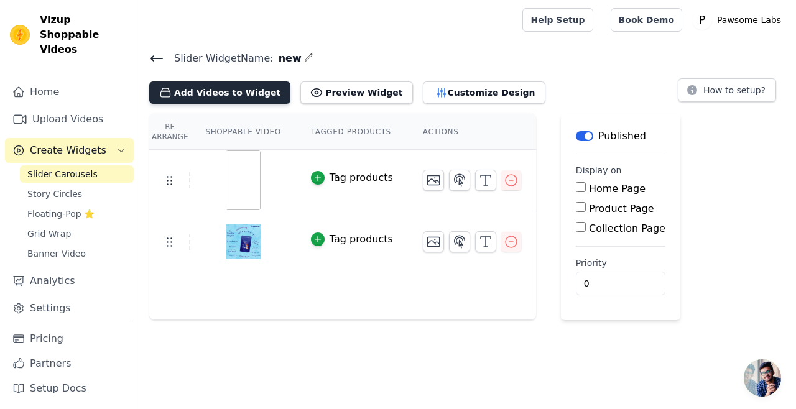
click at [213, 101] on button "Add Videos to Widget" at bounding box center [219, 92] width 141 height 22
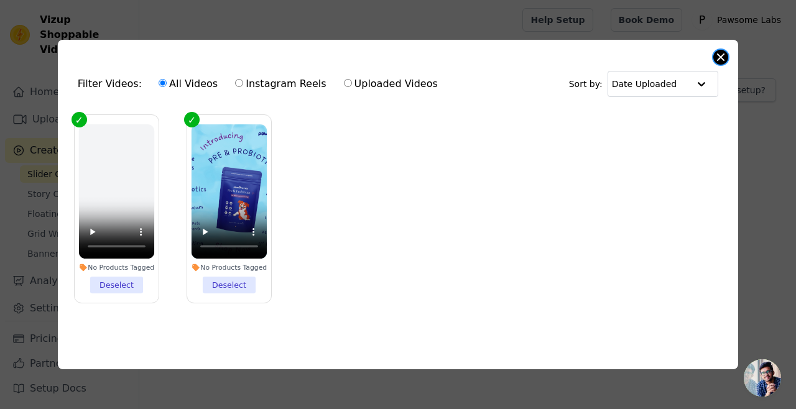
click at [726, 52] on button "Close modal" at bounding box center [721, 57] width 15 height 15
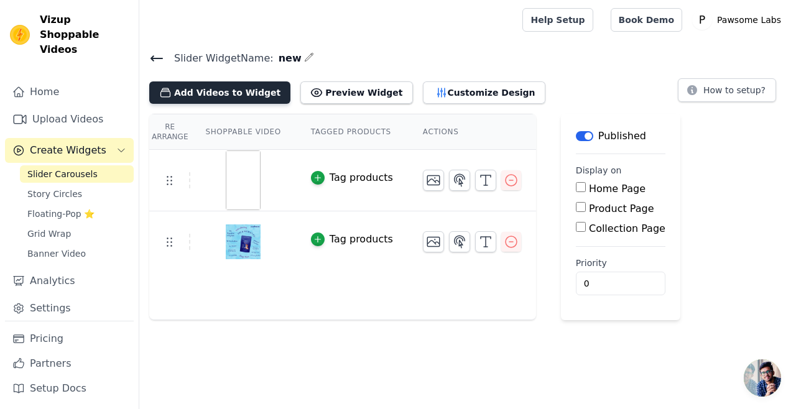
click at [212, 84] on button "Add Videos to Widget" at bounding box center [219, 92] width 141 height 22
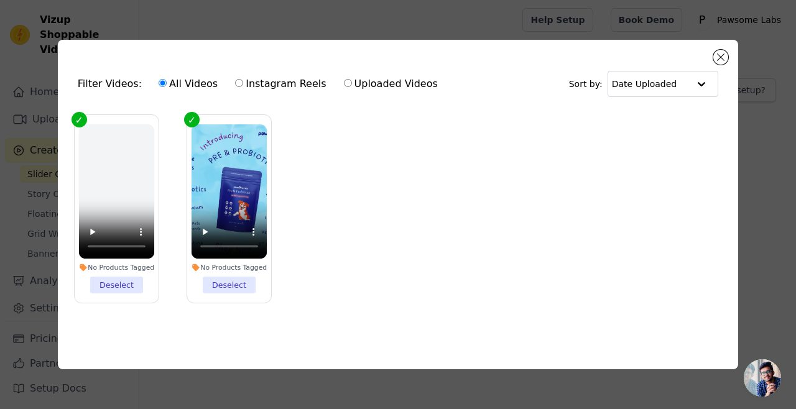
click at [355, 83] on label "Uploaded Videos" at bounding box center [390, 84] width 95 height 16
click at [352, 83] on input "Uploaded Videos" at bounding box center [348, 83] width 8 height 8
radio input "true"
click at [328, 83] on div "All Videos Instagram Reels Uploaded Videos" at bounding box center [298, 84] width 293 height 29
click at [386, 78] on label "Uploaded Videos" at bounding box center [390, 84] width 95 height 16
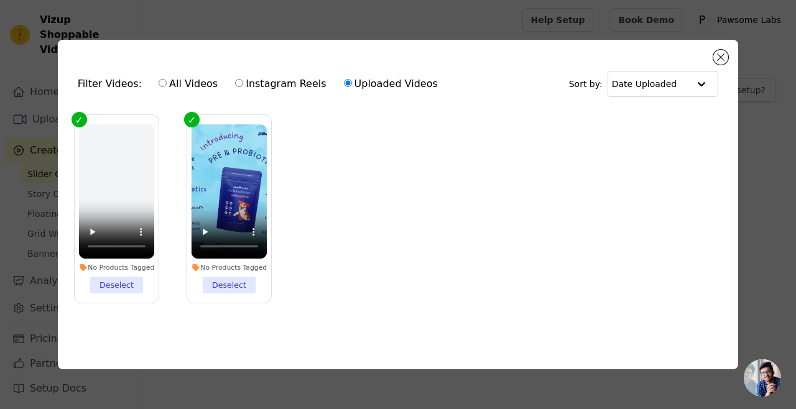
click at [352, 79] on input "Uploaded Videos" at bounding box center [348, 83] width 8 height 8
click at [722, 58] on button "Close modal" at bounding box center [721, 57] width 15 height 15
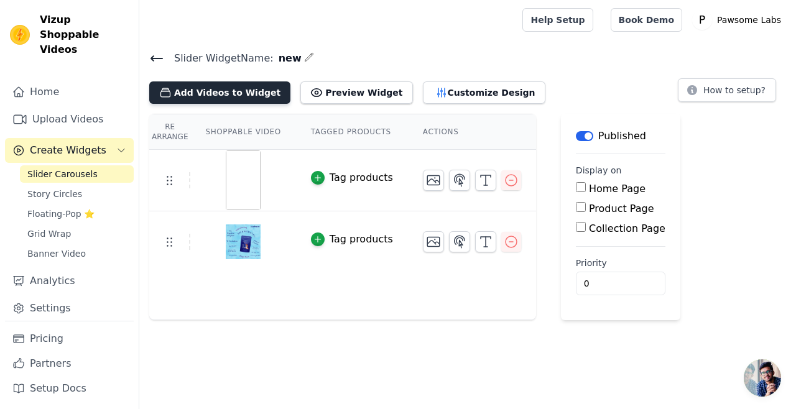
click at [180, 93] on button "Add Videos to Widget" at bounding box center [219, 92] width 141 height 22
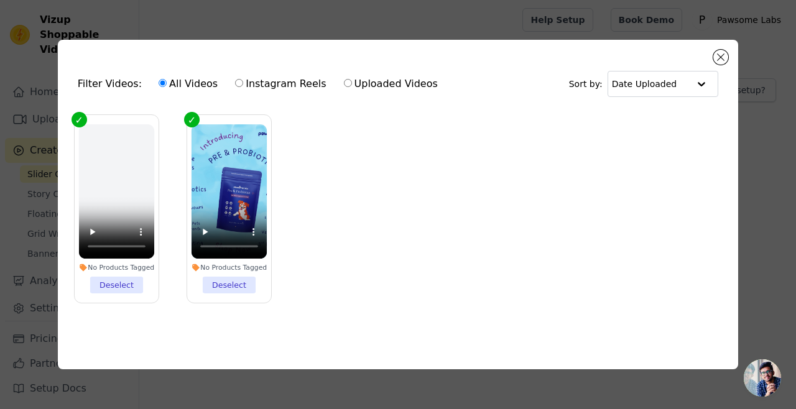
click at [207, 282] on li "No Products Tagged Deselect" at bounding box center [230, 208] width 76 height 169
click at [0, 0] on input "No Products Tagged Deselect" at bounding box center [0, 0] width 0 height 0
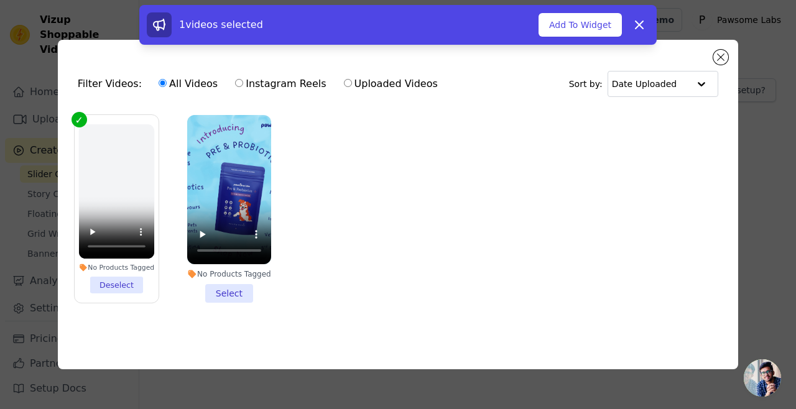
click at [115, 284] on li "No Products Tagged Deselect" at bounding box center [117, 208] width 76 height 169
click at [0, 0] on input "No Products Tagged Deselect" at bounding box center [0, 0] width 0 height 0
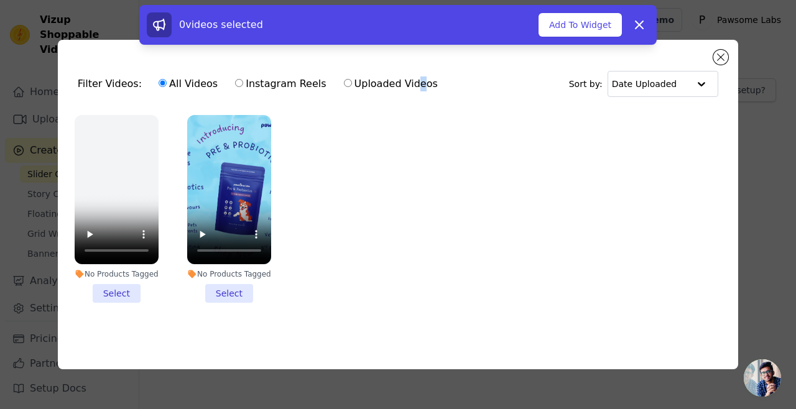
click at [354, 84] on label "Uploaded Videos" at bounding box center [390, 84] width 95 height 16
click at [328, 80] on div "All Videos Instagram Reels Uploaded Videos" at bounding box center [298, 84] width 293 height 29
click at [344, 81] on input "Uploaded Videos" at bounding box center [348, 83] width 8 height 8
radio input "true"
click at [226, 292] on li "No Products Tagged Select" at bounding box center [229, 209] width 84 height 188
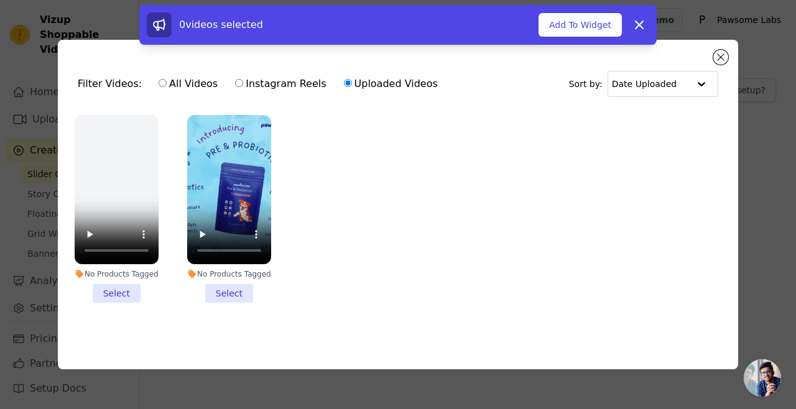
click at [0, 0] on input "No Products Tagged Select" at bounding box center [0, 0] width 0 height 0
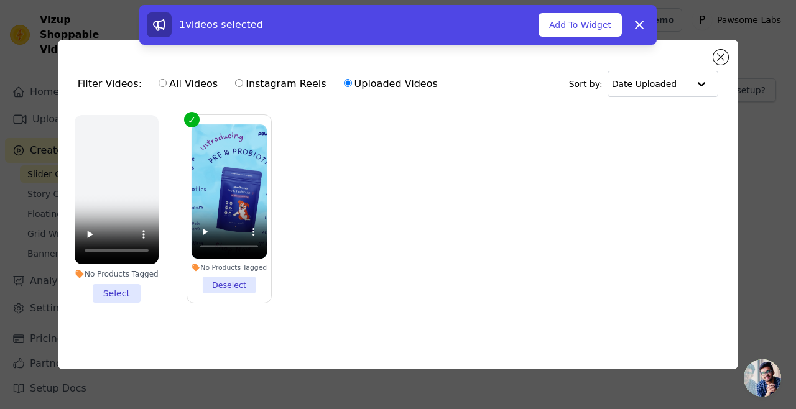
click at [123, 288] on li "No Products Tagged Select" at bounding box center [117, 209] width 84 height 188
click at [0, 0] on input "No Products Tagged Select" at bounding box center [0, 0] width 0 height 0
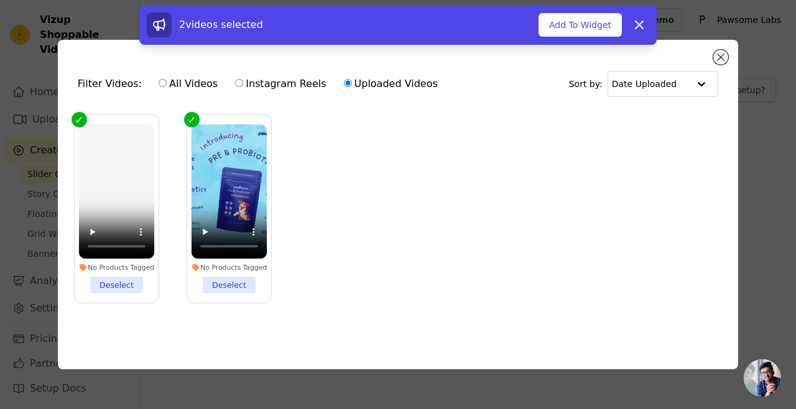
click at [168, 86] on label "All Videos" at bounding box center [188, 84] width 60 height 16
click at [167, 86] on input "All Videos" at bounding box center [163, 83] width 8 height 8
radio input "true"
click at [719, 58] on button "Close modal" at bounding box center [721, 57] width 15 height 15
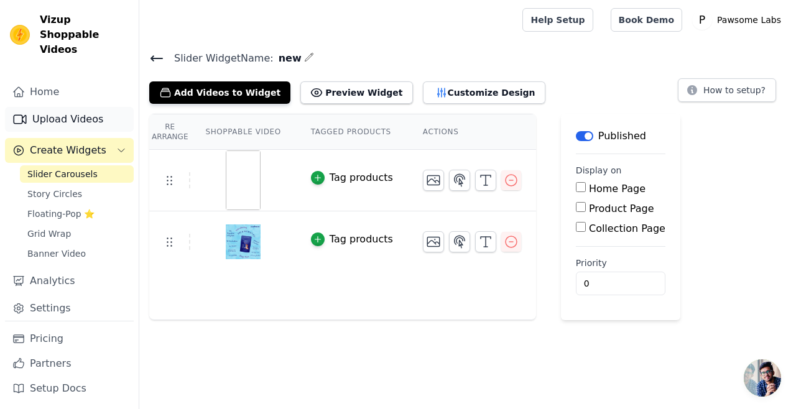
click at [55, 107] on link "Upload Videos" at bounding box center [69, 119] width 129 height 25
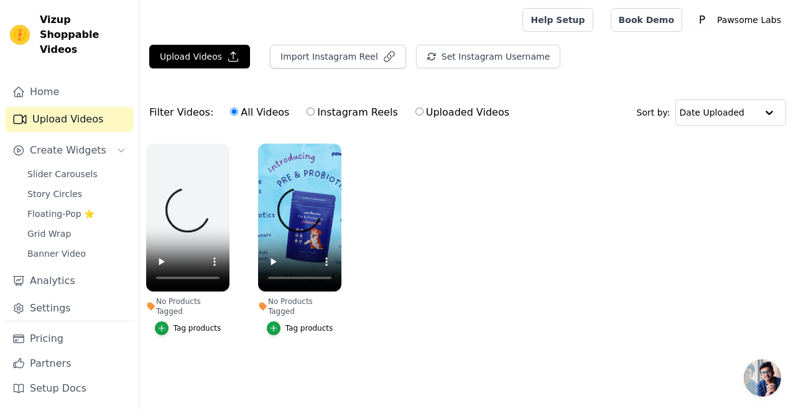
click at [445, 115] on label "Uploaded Videos" at bounding box center [462, 113] width 95 height 16
click at [424, 115] on input "Uploaded Videos" at bounding box center [420, 112] width 8 height 8
radio input "true"
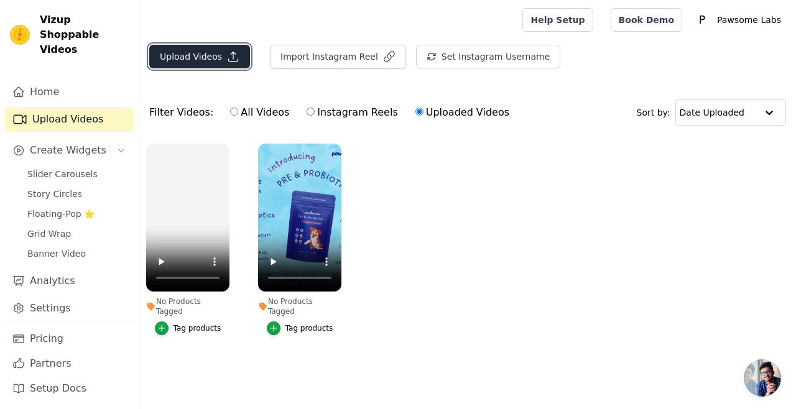
click at [170, 58] on button "Upload Videos" at bounding box center [199, 57] width 101 height 24
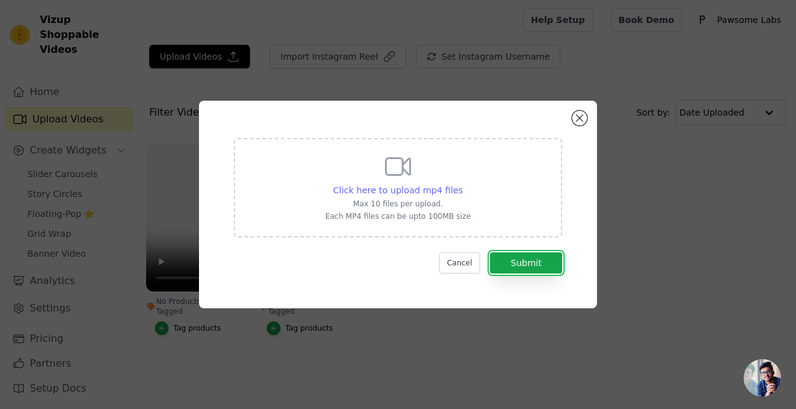
drag, startPoint x: 544, startPoint y: 257, endPoint x: 430, endPoint y: 184, distance: 134.9
click at [531, 161] on form "Click here to upload mp4 files Max 10 files per upload. Each MP4 files can be u…" at bounding box center [398, 206] width 328 height 136
click at [378, 188] on span "Click here to upload mp4 files" at bounding box center [398, 190] width 130 height 10
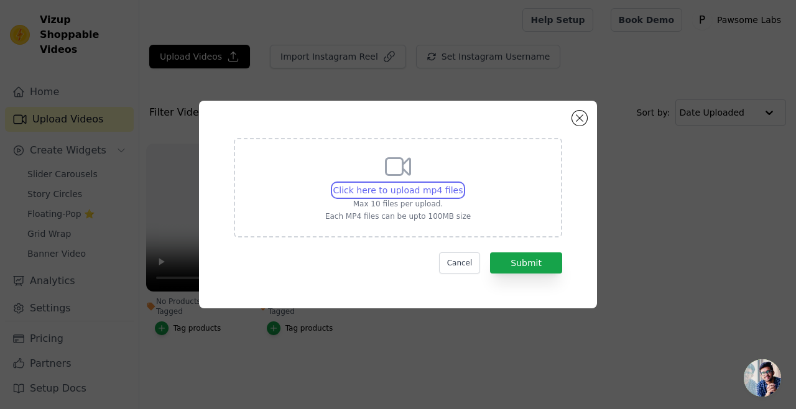
click at [462, 184] on input "Click here to upload mp4 files Max 10 files per upload. Each MP4 files can be u…" at bounding box center [462, 184] width 1 height 1
type input "C:\fakepath\Untitled design (2).mp4"
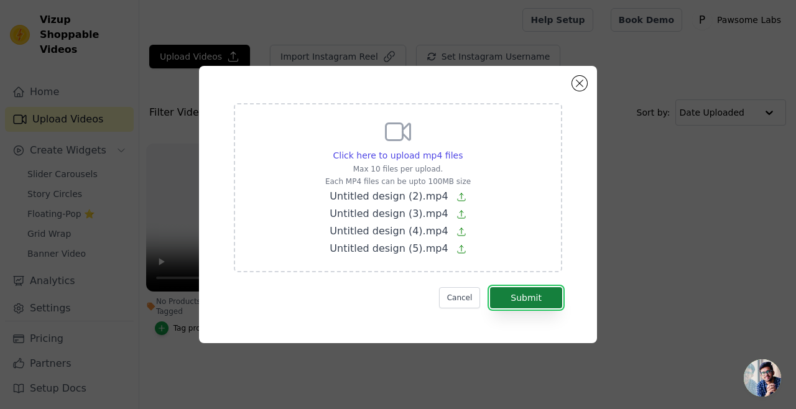
click at [549, 302] on button "Submit" at bounding box center [526, 297] width 72 height 21
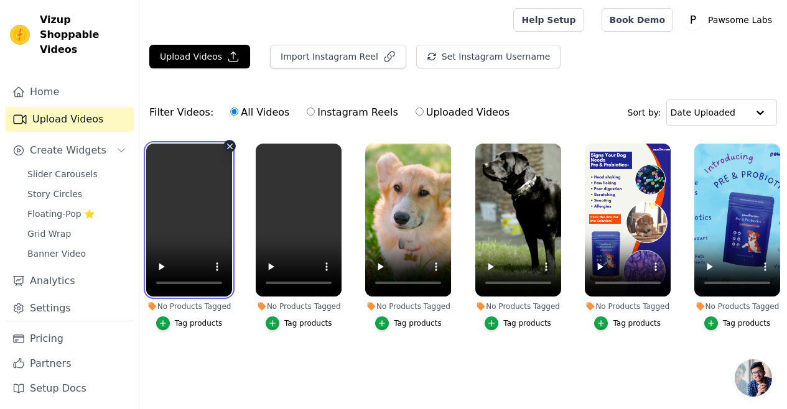
click at [199, 189] on video at bounding box center [189, 220] width 86 height 153
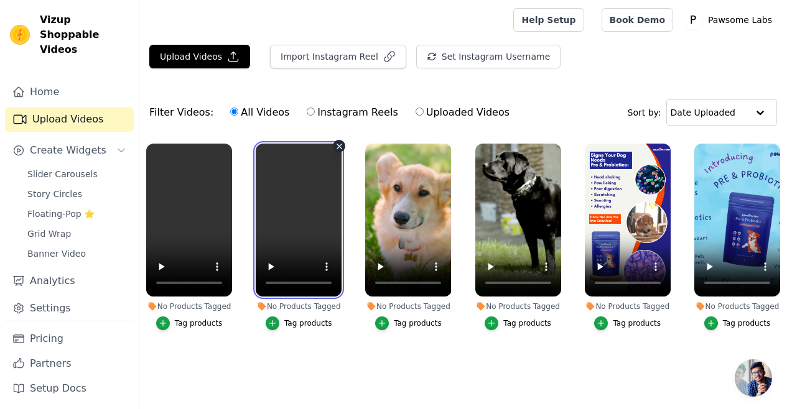
click at [290, 215] on video at bounding box center [299, 220] width 86 height 153
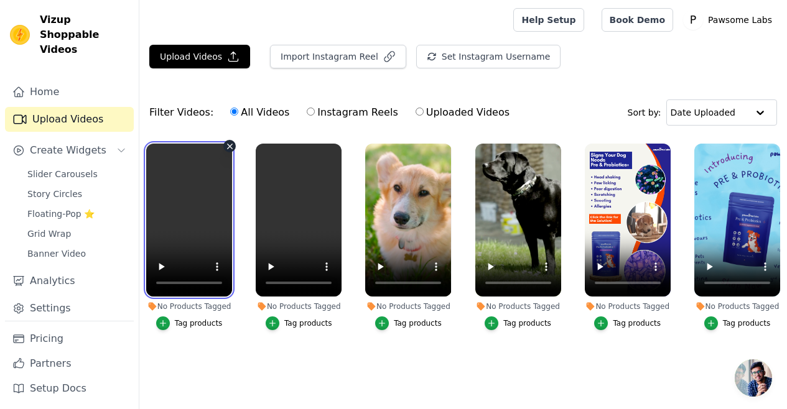
click at [223, 197] on video at bounding box center [189, 220] width 86 height 153
click at [78, 165] on link "Slider Carousels" at bounding box center [77, 173] width 114 height 17
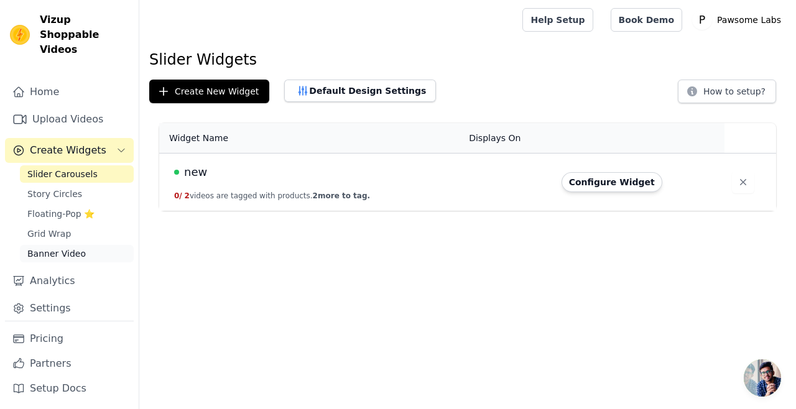
click at [73, 248] on span "Banner Video" at bounding box center [56, 254] width 58 height 12
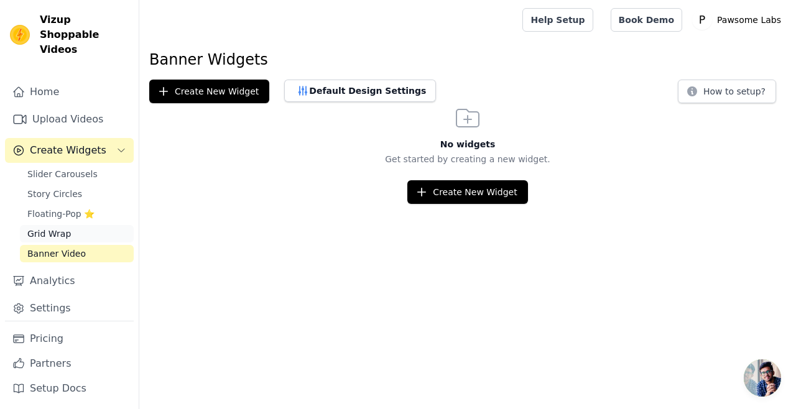
click at [67, 228] on span "Grid Wrap" at bounding box center [49, 234] width 44 height 12
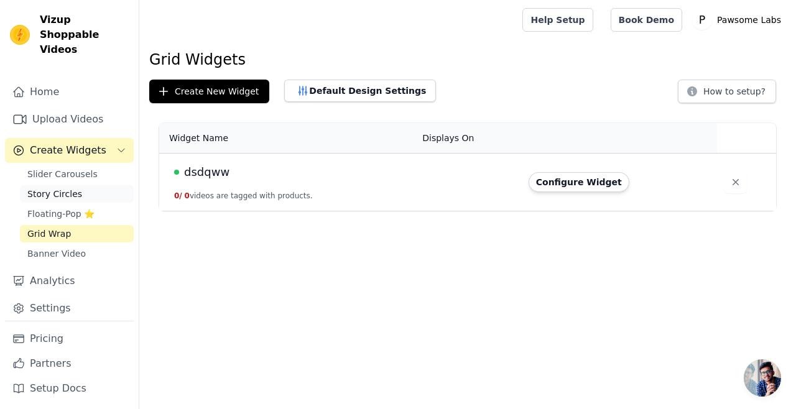
click at [58, 188] on span "Story Circles" at bounding box center [54, 194] width 55 height 12
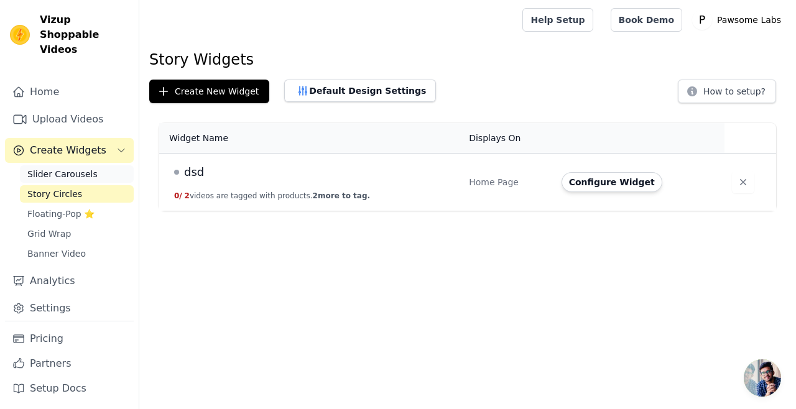
click at [58, 168] on span "Slider Carousels" at bounding box center [62, 174] width 70 height 12
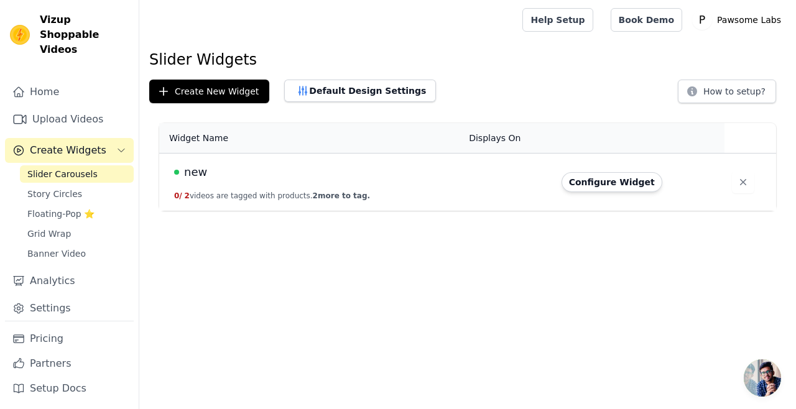
click at [584, 184] on button "Configure Widget" at bounding box center [612, 182] width 101 height 20
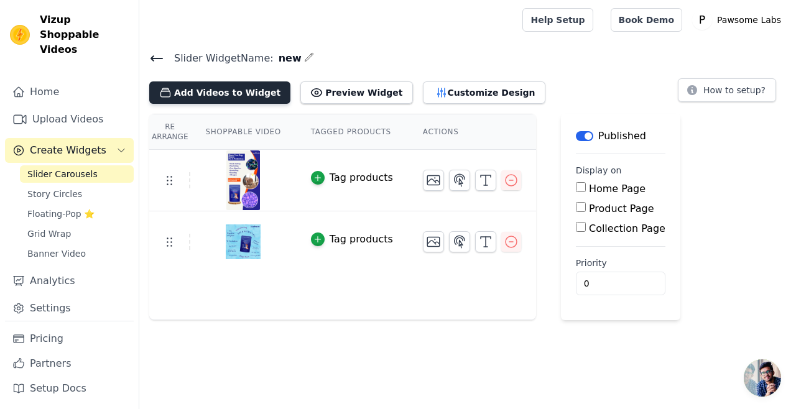
click at [221, 93] on button "Add Videos to Widget" at bounding box center [219, 92] width 141 height 22
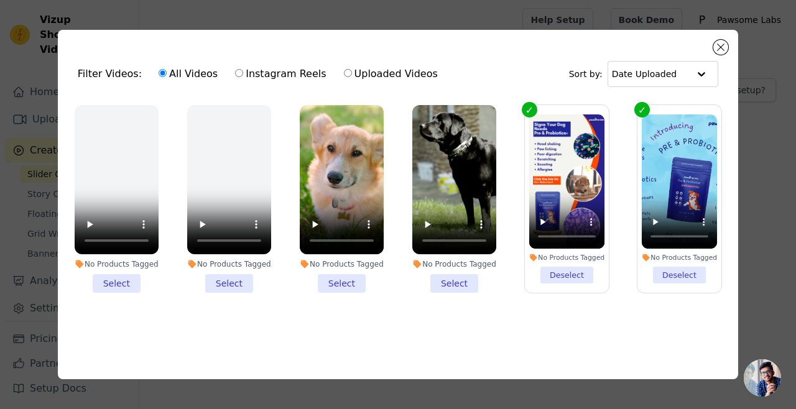
click at [436, 277] on li "No Products Tagged Select" at bounding box center [454, 199] width 84 height 188
click at [0, 0] on input "No Products Tagged Select" at bounding box center [0, 0] width 0 height 0
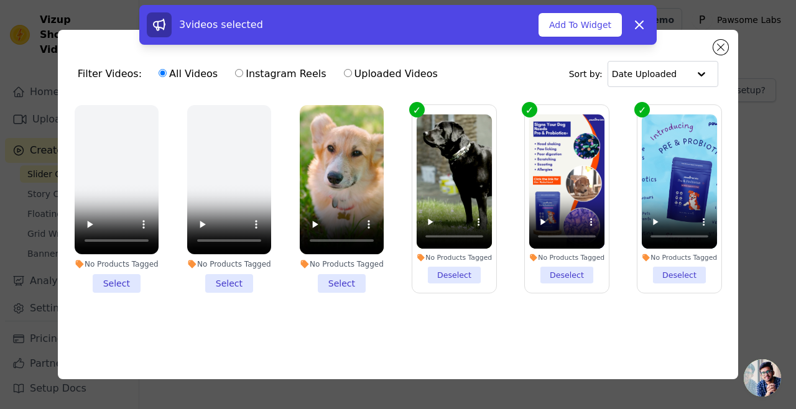
drag, startPoint x: 353, startPoint y: 276, endPoint x: 340, endPoint y: 280, distance: 13.0
click at [352, 277] on li "No Products Tagged Select" at bounding box center [342, 199] width 84 height 188
click at [0, 0] on input "No Products Tagged Select" at bounding box center [0, 0] width 0 height 0
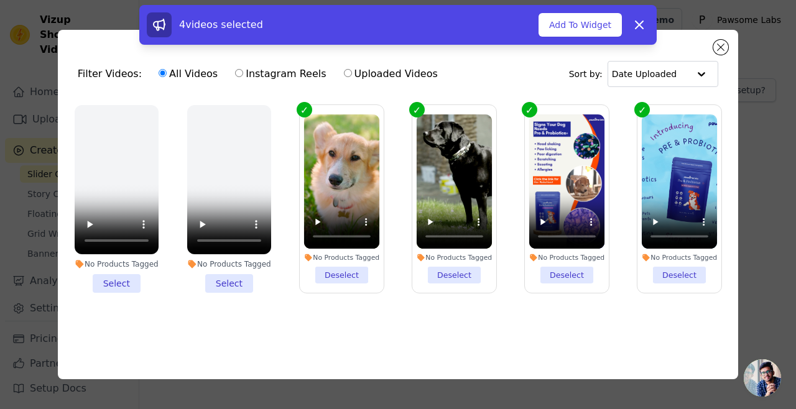
click at [233, 279] on li "No Products Tagged Select" at bounding box center [229, 199] width 84 height 188
click at [0, 0] on input "No Products Tagged Select" at bounding box center [0, 0] width 0 height 0
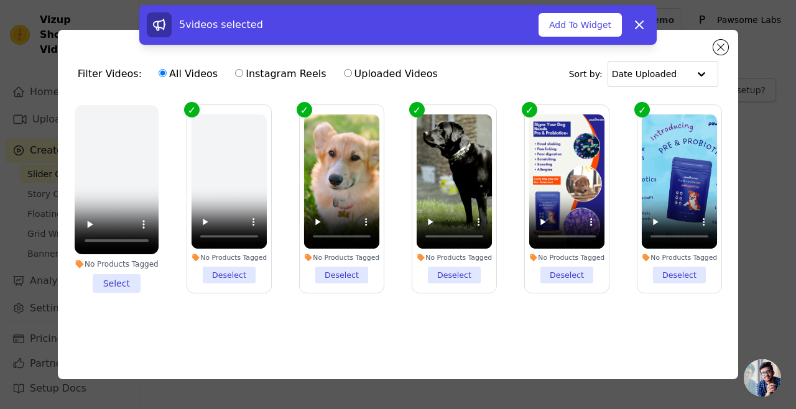
click at [98, 276] on li "No Products Tagged Select" at bounding box center [117, 199] width 84 height 188
click at [0, 0] on input "No Products Tagged Select" at bounding box center [0, 0] width 0 height 0
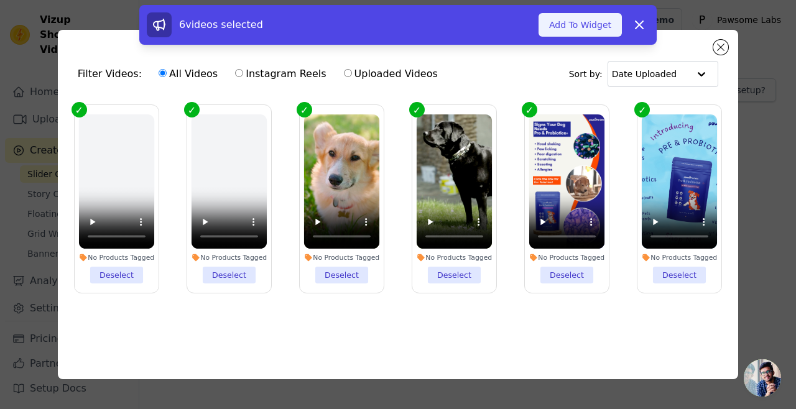
click at [598, 19] on button "Add To Widget" at bounding box center [580, 25] width 83 height 24
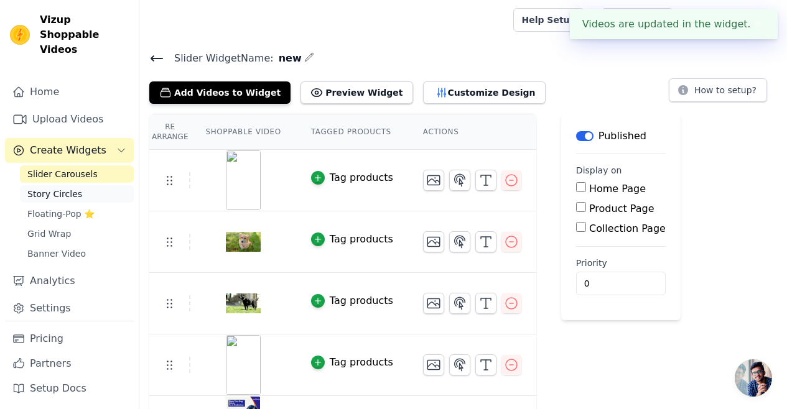
click at [73, 188] on span "Story Circles" at bounding box center [54, 194] width 55 height 12
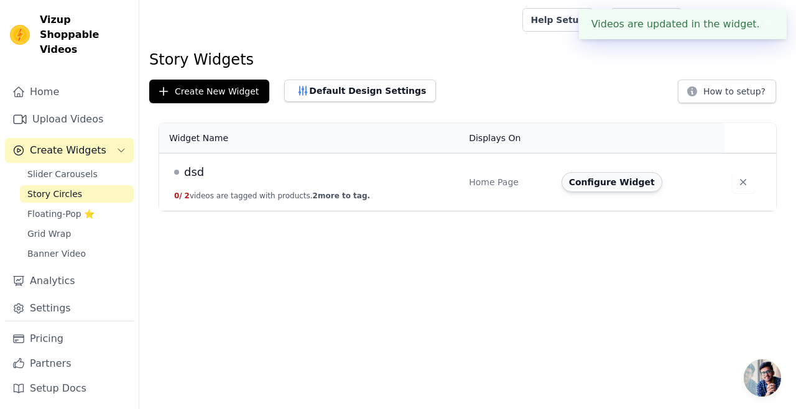
click at [602, 181] on button "Configure Widget" at bounding box center [612, 182] width 101 height 20
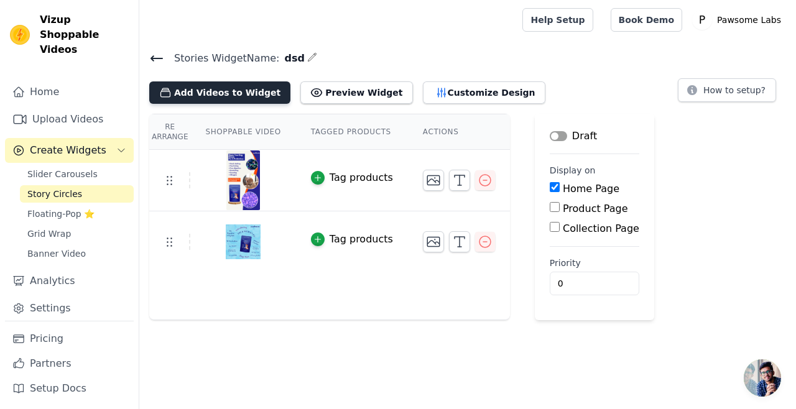
click at [269, 83] on button "Add Videos to Widget" at bounding box center [219, 92] width 141 height 22
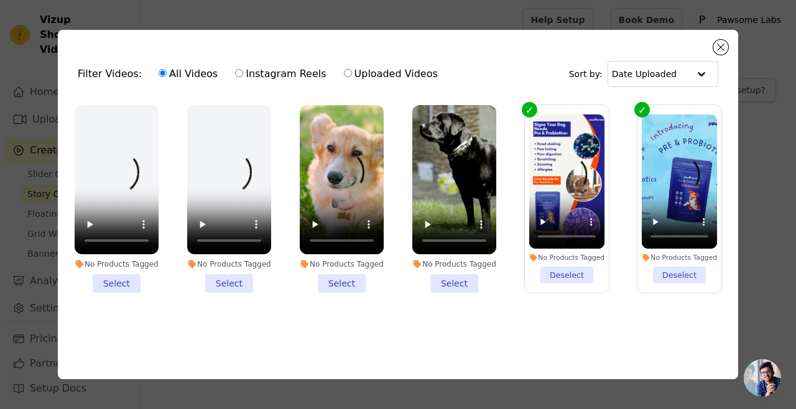
click at [353, 279] on li "No Products Tagged Select" at bounding box center [342, 199] width 84 height 188
click at [0, 0] on input "No Products Tagged Select" at bounding box center [0, 0] width 0 height 0
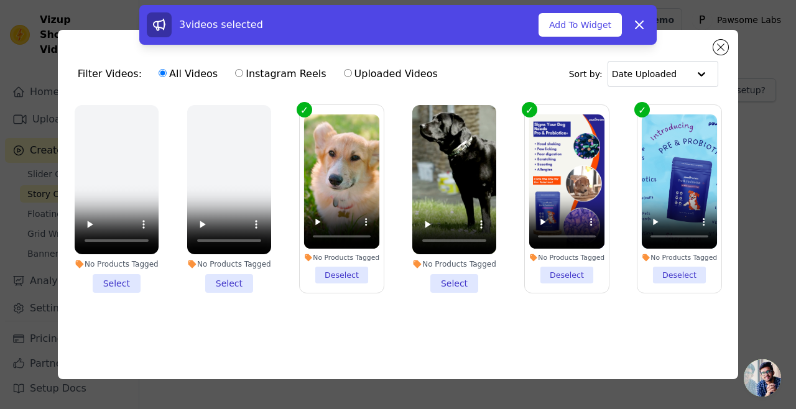
click at [468, 289] on li "No Products Tagged Select" at bounding box center [454, 199] width 84 height 188
click at [0, 0] on input "No Products Tagged Select" at bounding box center [0, 0] width 0 height 0
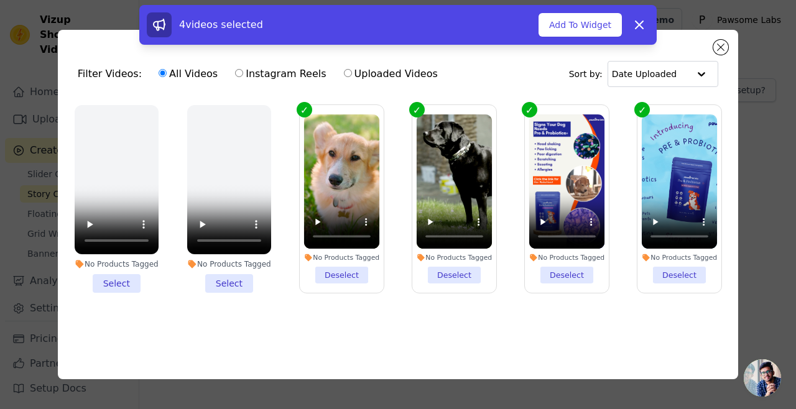
drag, startPoint x: 580, startPoint y: 270, endPoint x: 625, endPoint y: 277, distance: 45.4
click at [580, 270] on li "No Products Tagged Deselect" at bounding box center [567, 198] width 76 height 169
click at [0, 0] on input "No Products Tagged Deselect" at bounding box center [0, 0] width 0 height 0
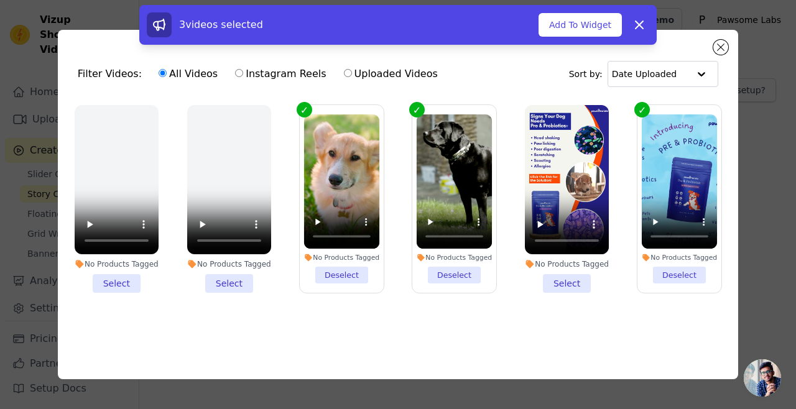
drag, startPoint x: 658, startPoint y: 274, endPoint x: 648, endPoint y: 278, distance: 11.4
click at [658, 274] on li "No Products Tagged Deselect" at bounding box center [680, 198] width 76 height 169
click at [0, 0] on input "No Products Tagged Deselect" at bounding box center [0, 0] width 0 height 0
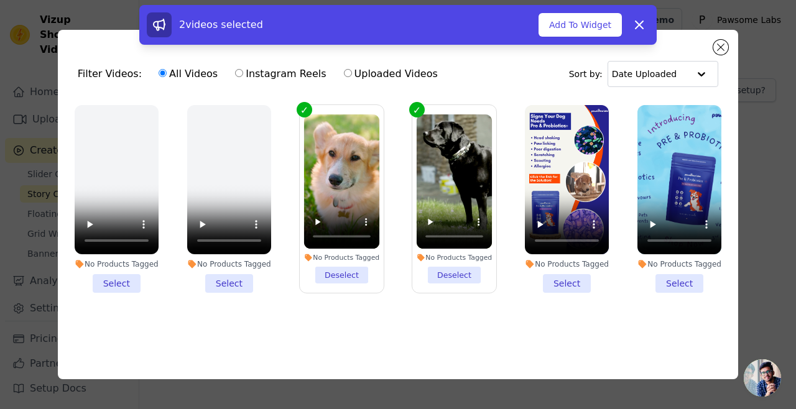
click at [213, 281] on li "No Products Tagged Select" at bounding box center [229, 199] width 84 height 188
click at [0, 0] on input "No Products Tagged Select" at bounding box center [0, 0] width 0 height 0
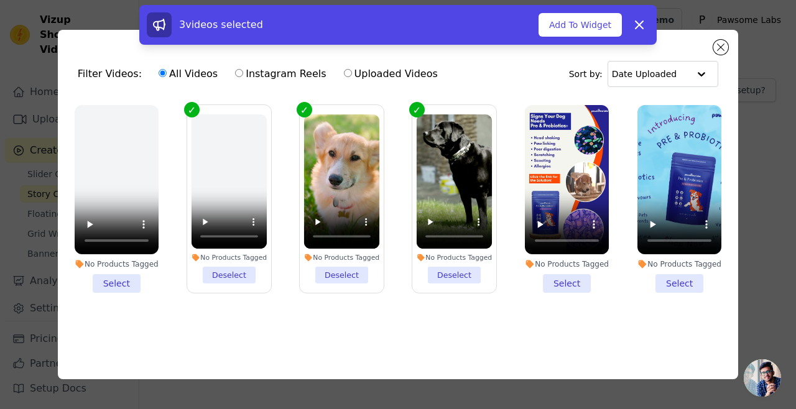
click at [142, 276] on li "No Products Tagged Select" at bounding box center [117, 199] width 84 height 188
click at [0, 0] on input "No Products Tagged Select" at bounding box center [0, 0] width 0 height 0
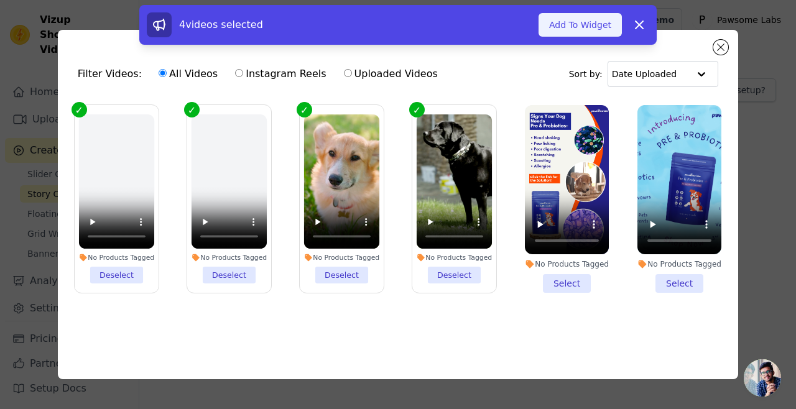
click at [610, 24] on button "Add To Widget" at bounding box center [580, 25] width 83 height 24
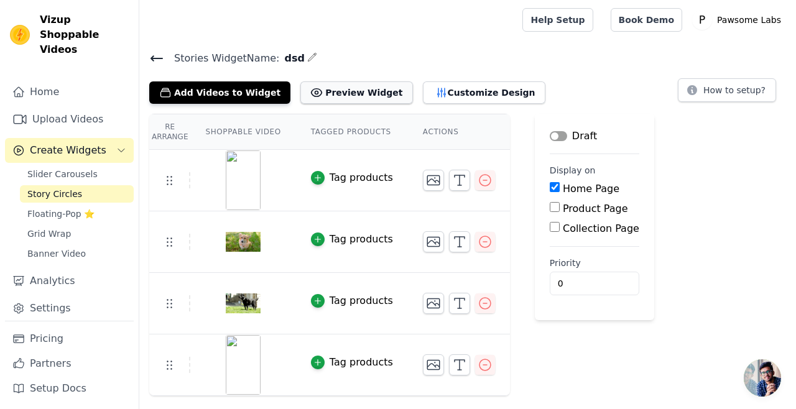
click at [368, 90] on button "Preview Widget" at bounding box center [356, 92] width 112 height 22
click at [37, 168] on span "Slider Carousels" at bounding box center [62, 174] width 70 height 12
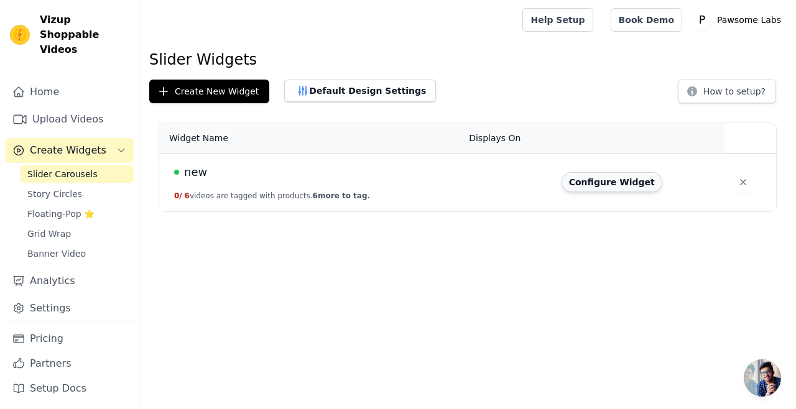
click at [609, 183] on button "Configure Widget" at bounding box center [612, 182] width 101 height 20
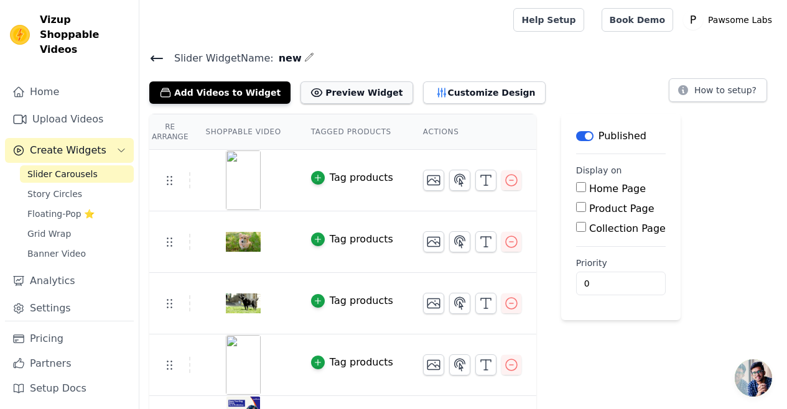
click at [325, 96] on button "Preview Widget" at bounding box center [356, 92] width 112 height 22
click at [582, 204] on input "Product Page" at bounding box center [581, 207] width 10 height 10
checkbox input "true"
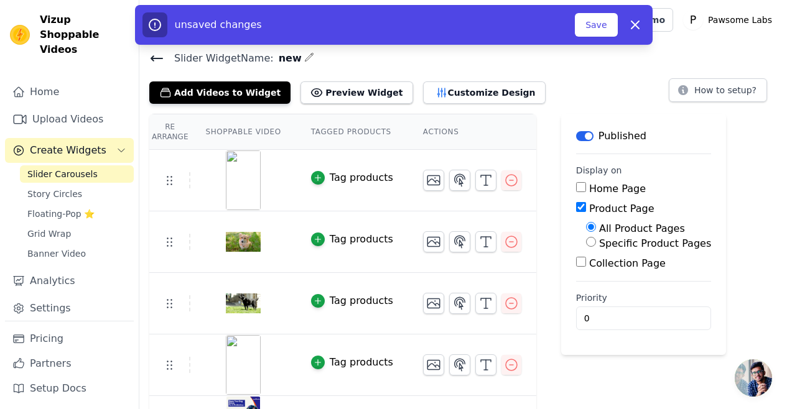
click at [592, 243] on div "Specific Product Pages" at bounding box center [648, 243] width 125 height 15
click at [586, 246] on input "Specific Product Pages" at bounding box center [591, 242] width 10 height 10
radio input "true"
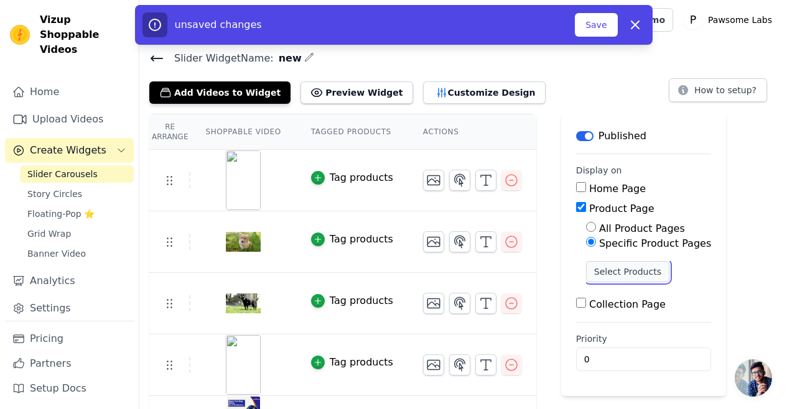
click at [604, 269] on button "Select Products" at bounding box center [627, 271] width 83 height 21
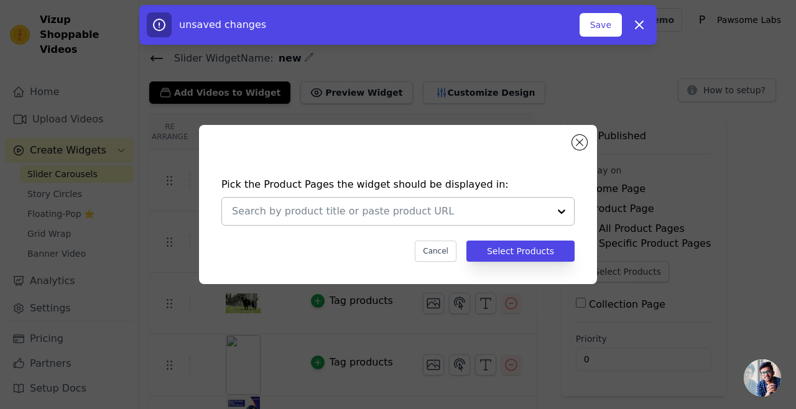
click at [436, 223] on div at bounding box center [390, 211] width 317 height 27
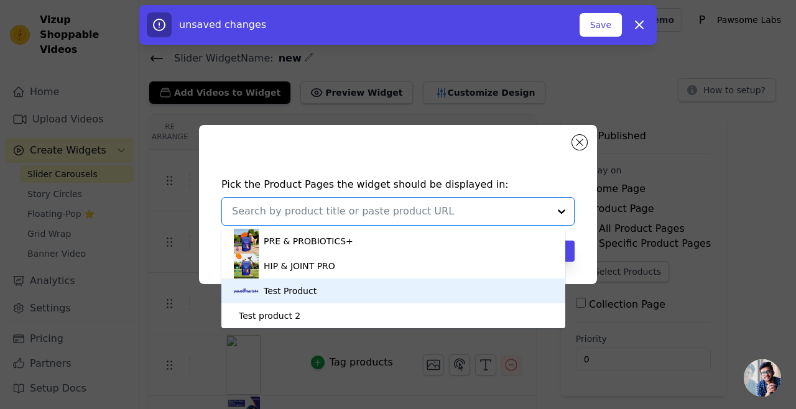
click at [318, 292] on div "Test Product" at bounding box center [393, 291] width 319 height 25
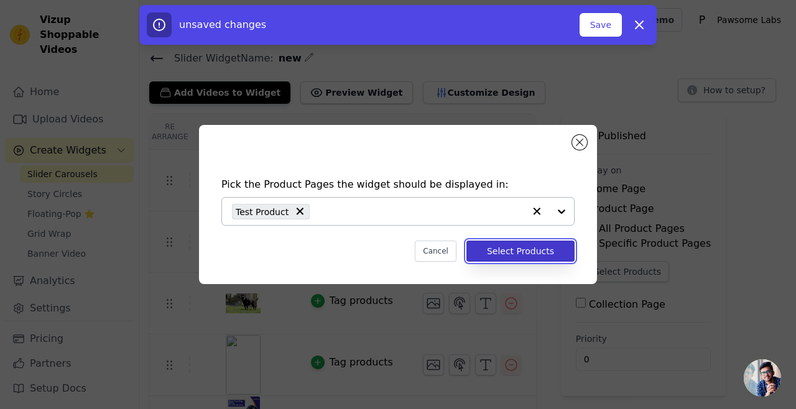
click at [561, 248] on button "Select Products" at bounding box center [521, 251] width 108 height 21
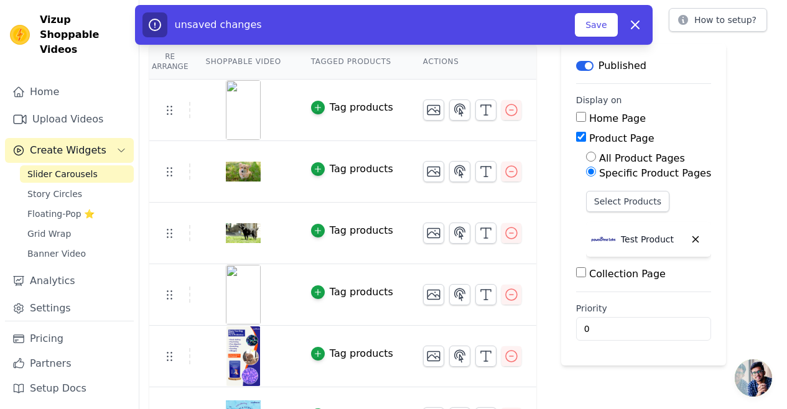
scroll to position [109, 0]
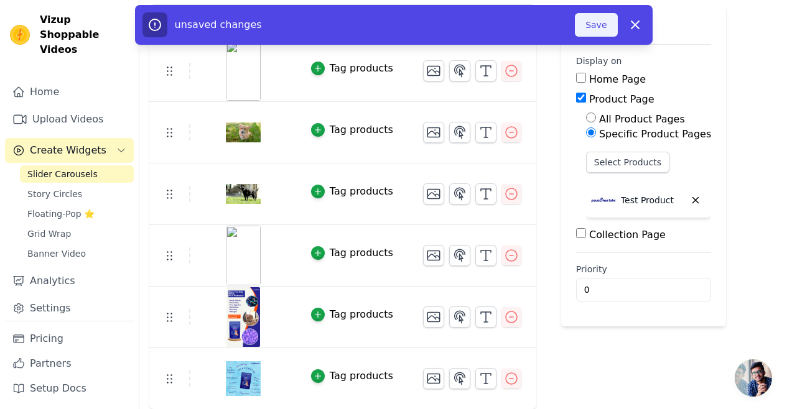
click at [597, 26] on button "Save" at bounding box center [596, 25] width 42 height 24
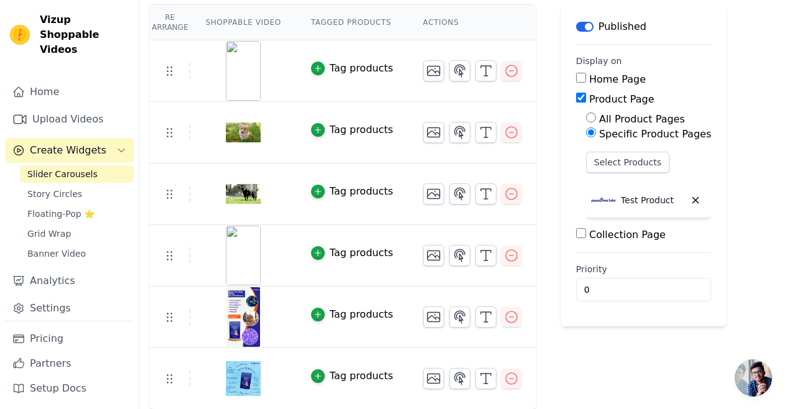
scroll to position [0, 0]
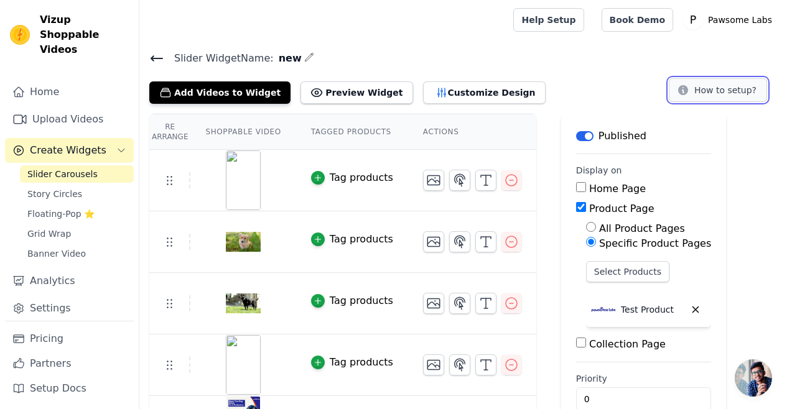
click at [707, 80] on button "How to setup?" at bounding box center [718, 90] width 98 height 24
click at [59, 188] on span "Story Circles" at bounding box center [54, 194] width 55 height 12
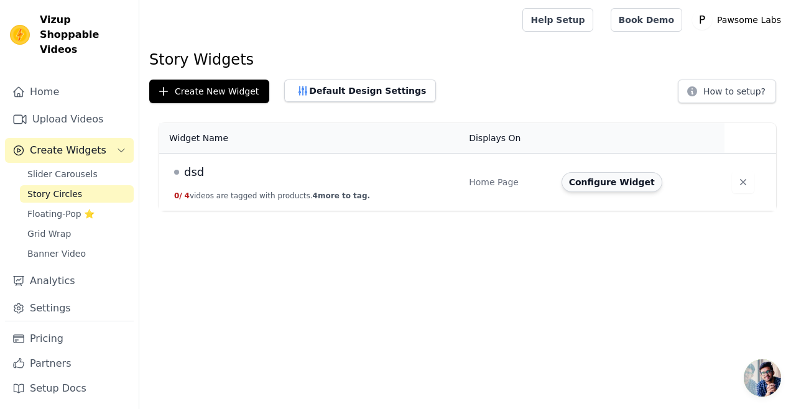
click at [616, 177] on button "Configure Widget" at bounding box center [612, 182] width 101 height 20
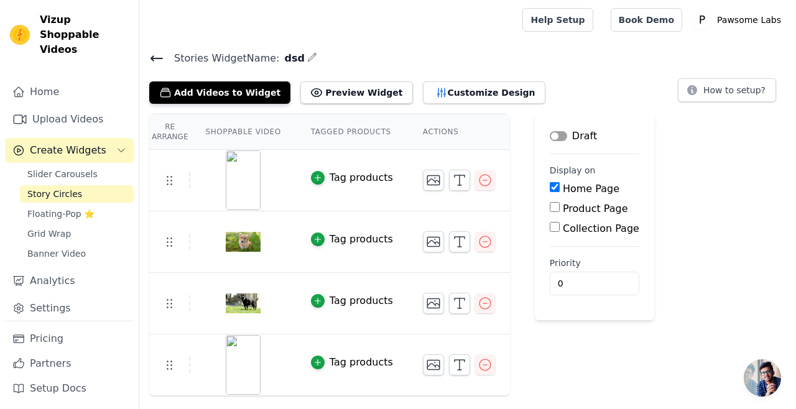
click at [552, 134] on button "Label" at bounding box center [558, 136] width 17 height 10
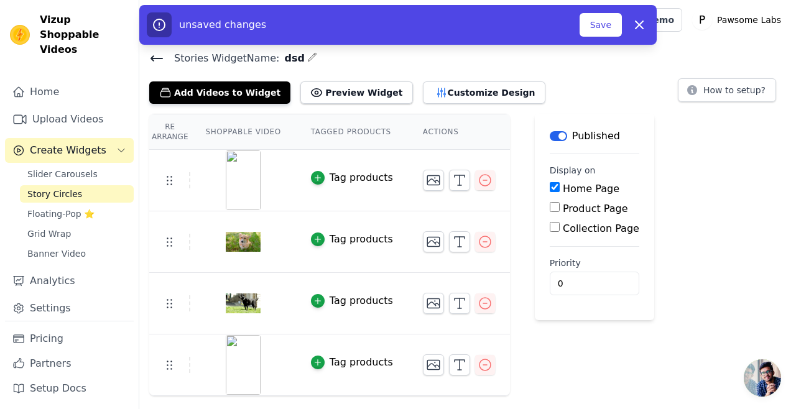
click at [555, 206] on input "Product Page" at bounding box center [555, 207] width 10 height 10
checkbox input "true"
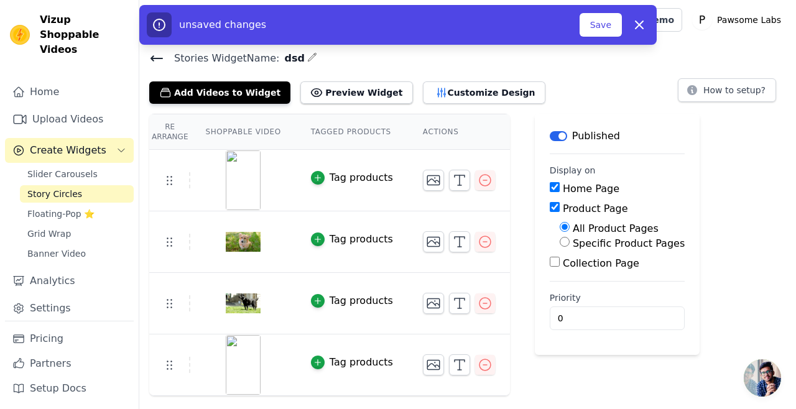
click at [568, 242] on div "Specific Product Pages" at bounding box center [622, 243] width 125 height 15
click at [566, 241] on div "Specific Product Pages" at bounding box center [622, 243] width 125 height 15
click at [562, 243] on input "Specific Product Pages" at bounding box center [565, 242] width 10 height 10
radio input "true"
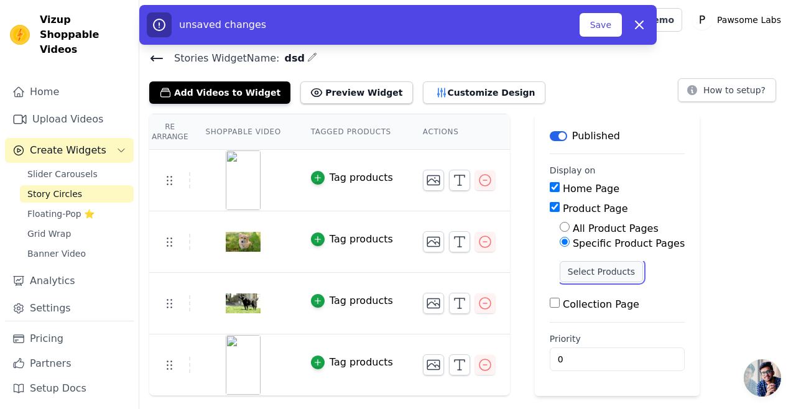
click at [564, 266] on button "Select Products" at bounding box center [601, 271] width 83 height 21
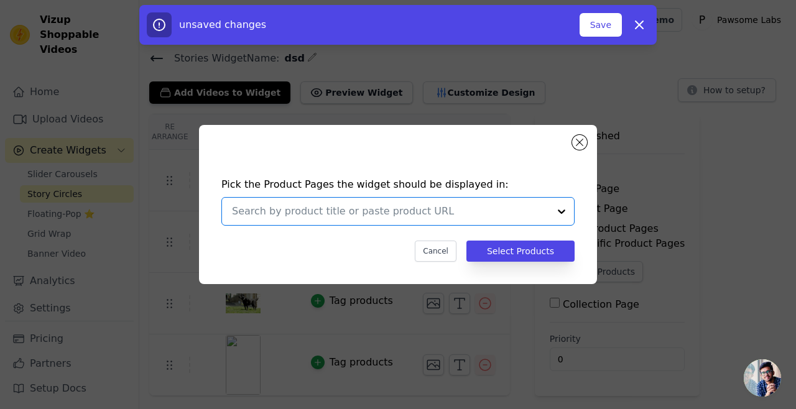
click at [426, 212] on input "text" at bounding box center [390, 211] width 317 height 15
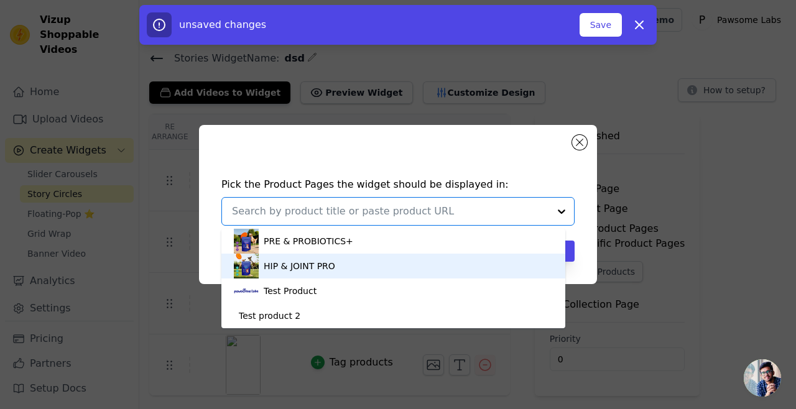
click at [351, 269] on div "HIP & JOINT PRO" at bounding box center [393, 266] width 319 height 25
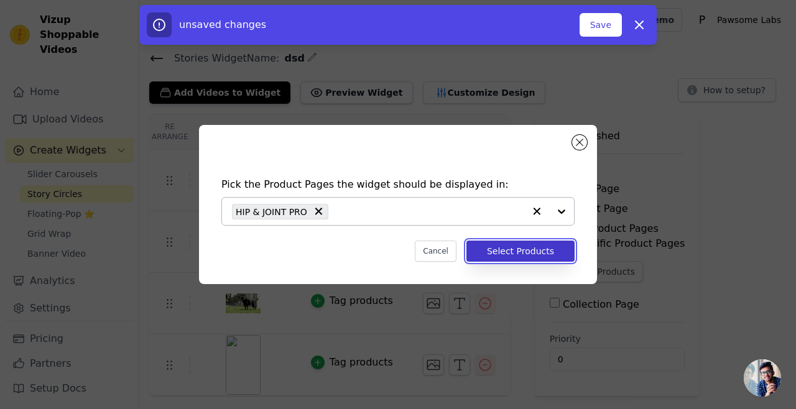
click at [508, 253] on button "Select Products" at bounding box center [521, 251] width 108 height 21
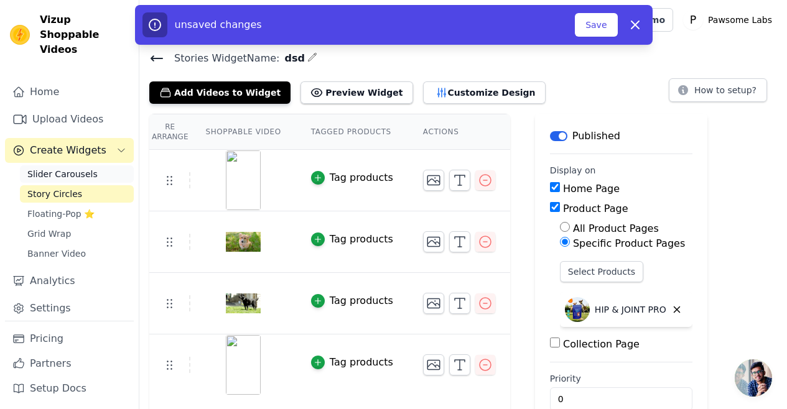
click at [44, 168] on span "Slider Carousels" at bounding box center [62, 174] width 70 height 12
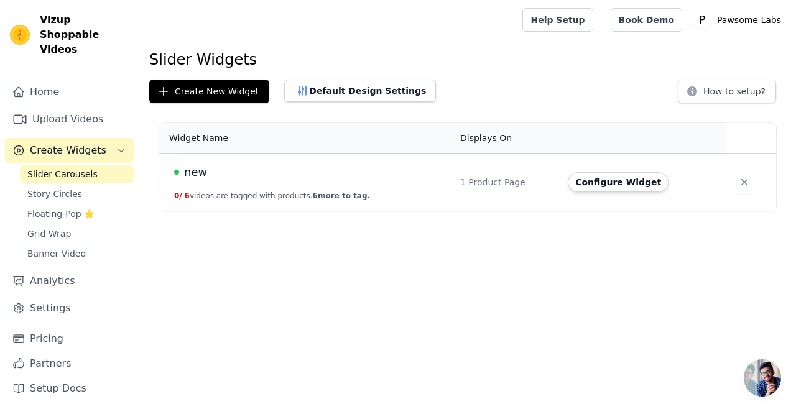
click at [519, 175] on td "1 Product Page" at bounding box center [507, 183] width 108 height 58
click at [635, 183] on button "Configure Widget" at bounding box center [618, 182] width 101 height 20
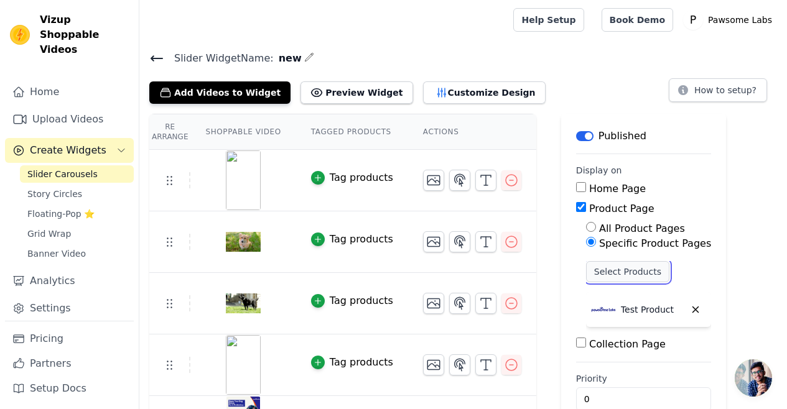
click at [616, 270] on button "Select Products" at bounding box center [627, 271] width 83 height 21
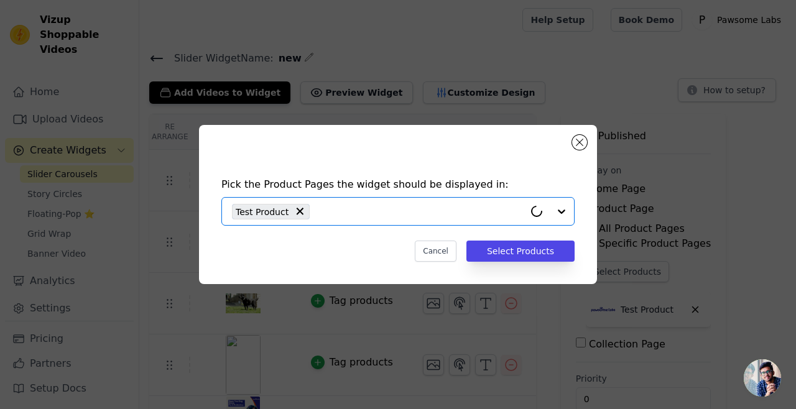
click at [398, 210] on input "text" at bounding box center [420, 211] width 208 height 15
click at [304, 216] on input "text" at bounding box center [390, 211] width 317 height 15
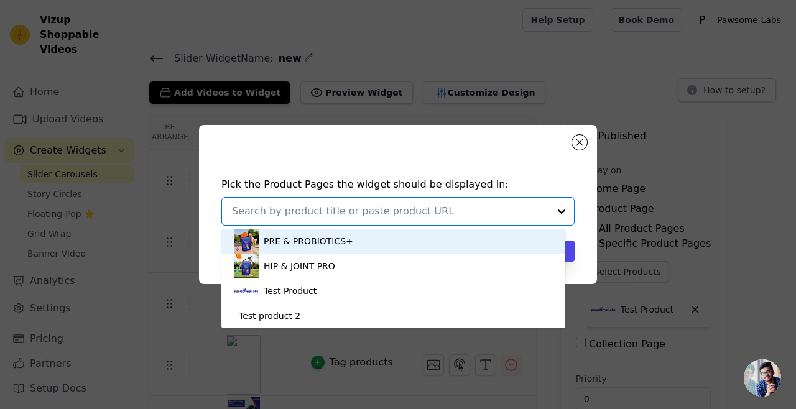
click at [299, 242] on div "PRE & PROBIOTICS+" at bounding box center [309, 241] width 90 height 12
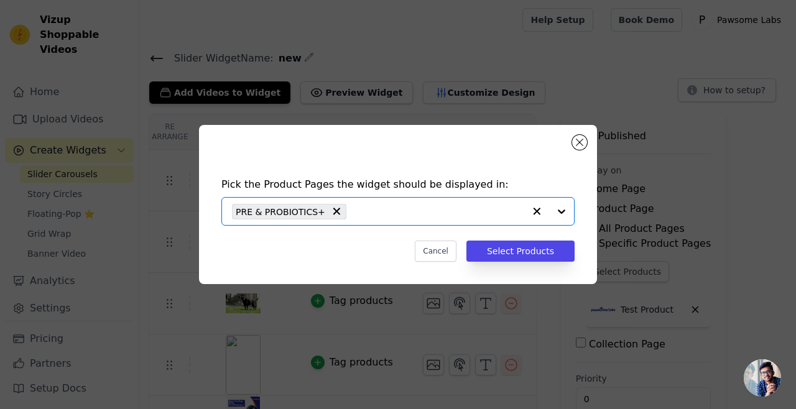
click at [302, 216] on span "PRE & PROBIOTICS+" at bounding box center [281, 212] width 90 height 14
drag, startPoint x: 328, startPoint y: 217, endPoint x: 336, endPoint y: 215, distance: 7.9
drag, startPoint x: 334, startPoint y: 213, endPoint x: 328, endPoint y: 225, distance: 13.9
click at [334, 213] on input "text" at bounding box center [390, 211] width 317 height 15
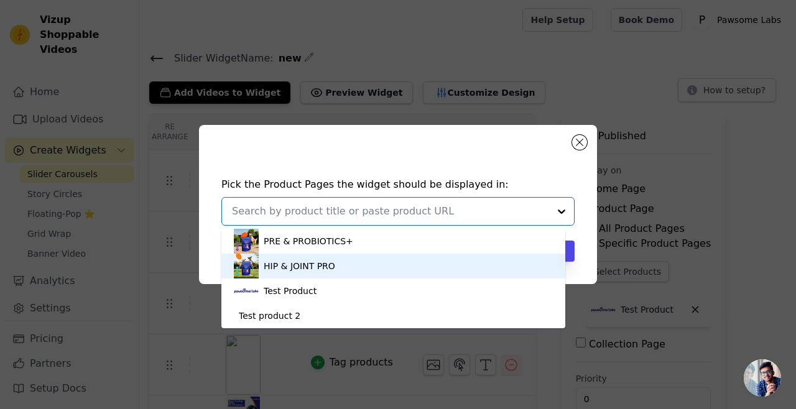
click at [304, 263] on div "HIP & JOINT PRO" at bounding box center [300, 266] width 72 height 12
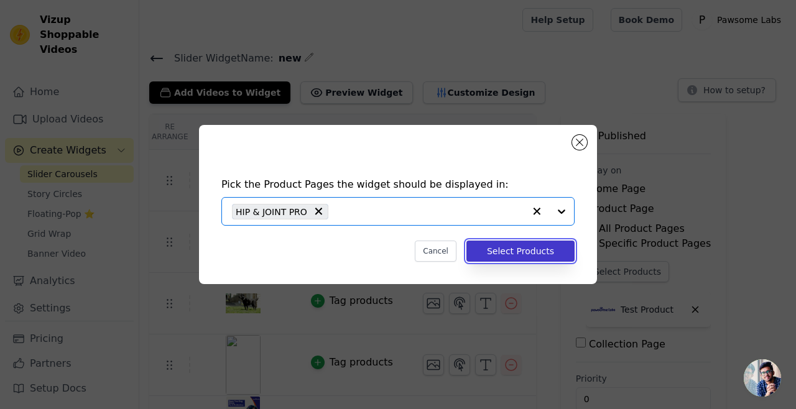
click at [520, 249] on button "Select Products" at bounding box center [521, 251] width 108 height 21
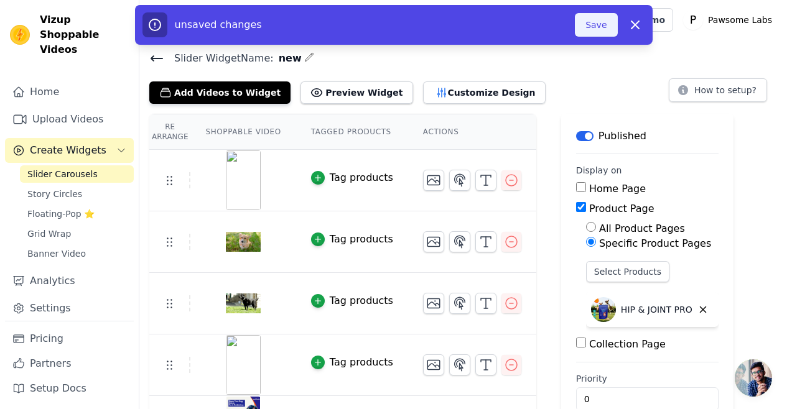
click at [587, 29] on button "Save" at bounding box center [596, 25] width 42 height 24
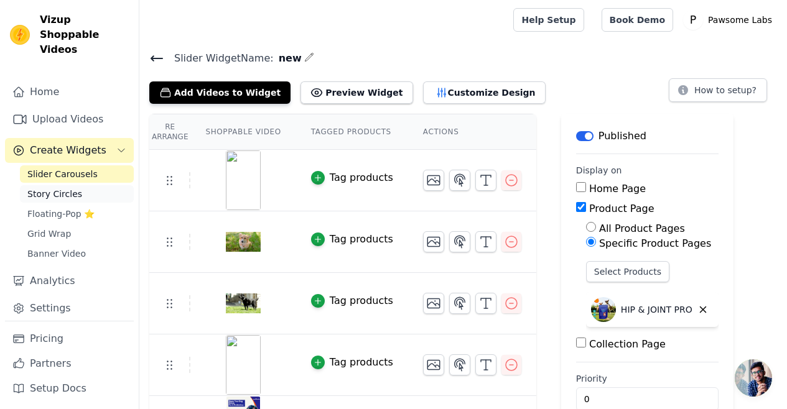
click at [96, 185] on link "Story Circles" at bounding box center [77, 193] width 114 height 17
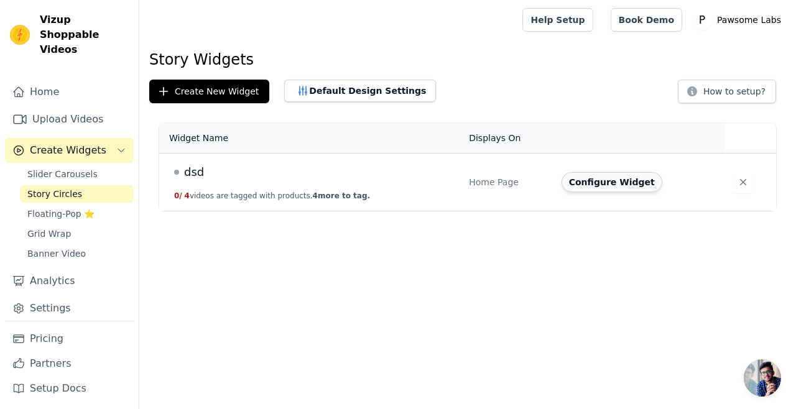
click at [598, 180] on button "Configure Widget" at bounding box center [612, 182] width 101 height 20
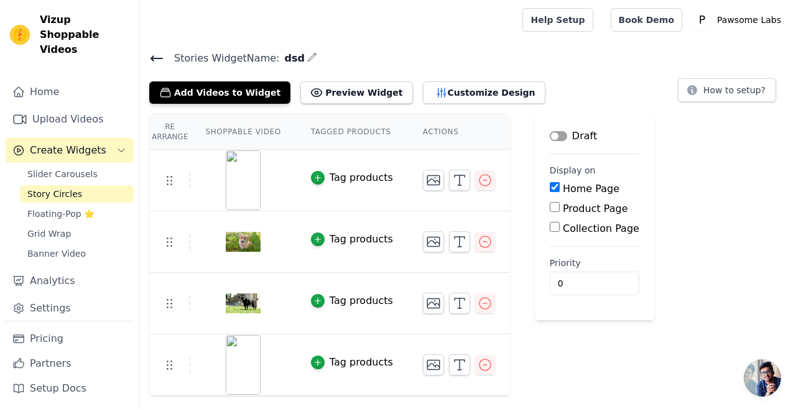
click at [564, 134] on button "Label" at bounding box center [558, 136] width 17 height 10
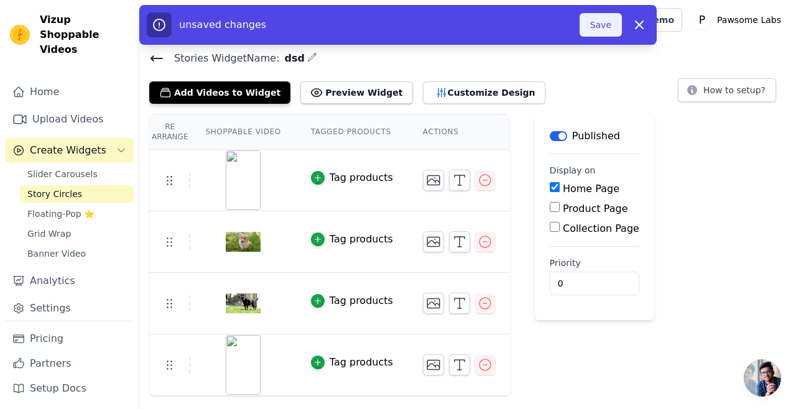
click at [616, 25] on button "Save" at bounding box center [601, 25] width 42 height 24
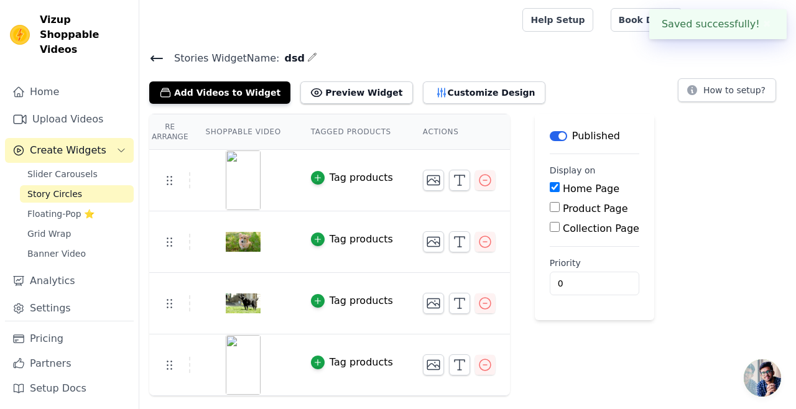
click at [557, 205] on div "Product Page" at bounding box center [595, 209] width 90 height 15
click at [556, 205] on div "Product Page" at bounding box center [595, 209] width 90 height 15
click at [554, 205] on input "Product Page" at bounding box center [555, 207] width 10 height 10
checkbox input "true"
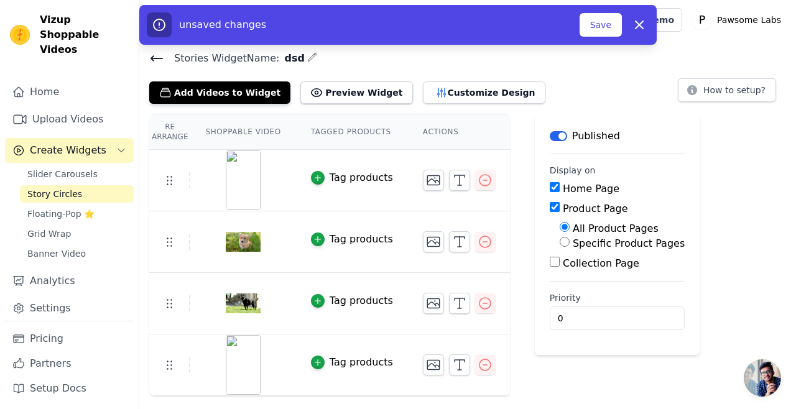
click at [562, 244] on input "Specific Product Pages" at bounding box center [565, 242] width 10 height 10
radio input "true"
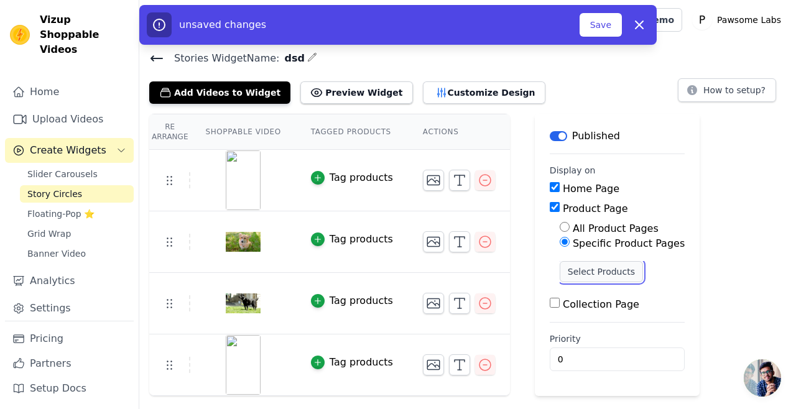
click at [580, 277] on button "Select Products" at bounding box center [601, 271] width 83 height 21
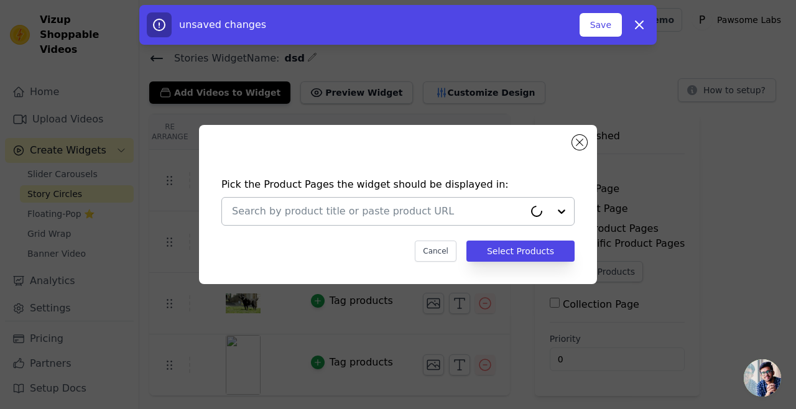
click at [413, 200] on div at bounding box center [378, 211] width 292 height 27
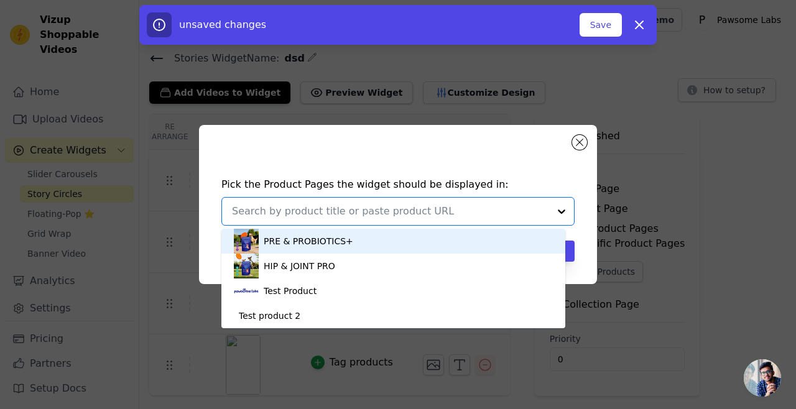
click at [414, 205] on input "text" at bounding box center [390, 211] width 317 height 15
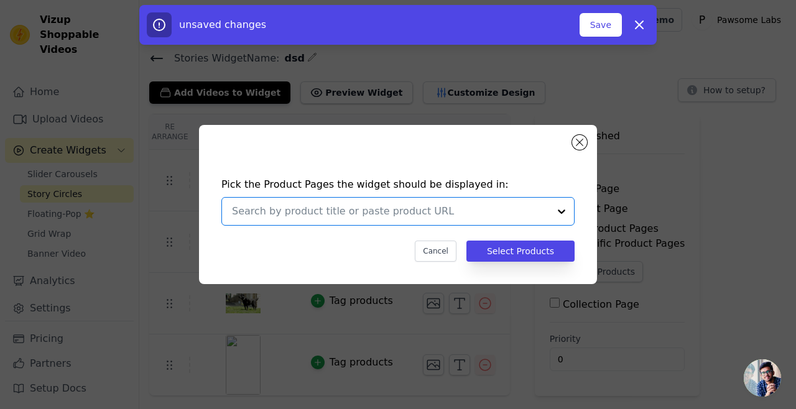
click at [414, 207] on input "text" at bounding box center [390, 211] width 317 height 15
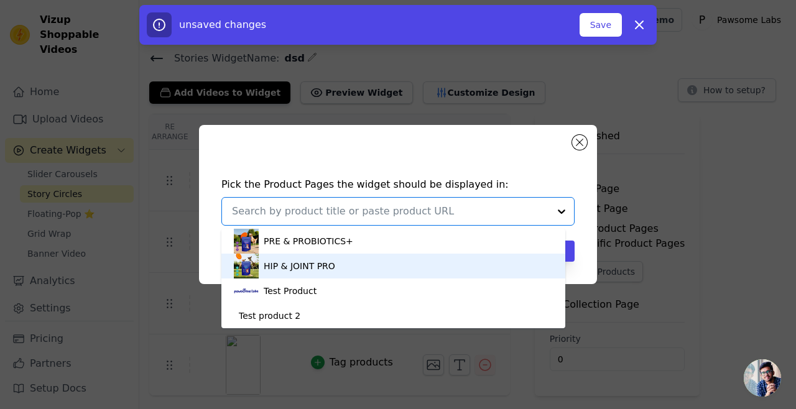
drag, startPoint x: 382, startPoint y: 233, endPoint x: 370, endPoint y: 268, distance: 36.8
click at [370, 268] on div "PRE & PROBIOTICS+ HIP & JOINT PRO Test Product Test product 2" at bounding box center [393, 279] width 344 height 100
click at [370, 268] on div "HIP & JOINT PRO" at bounding box center [393, 266] width 319 height 25
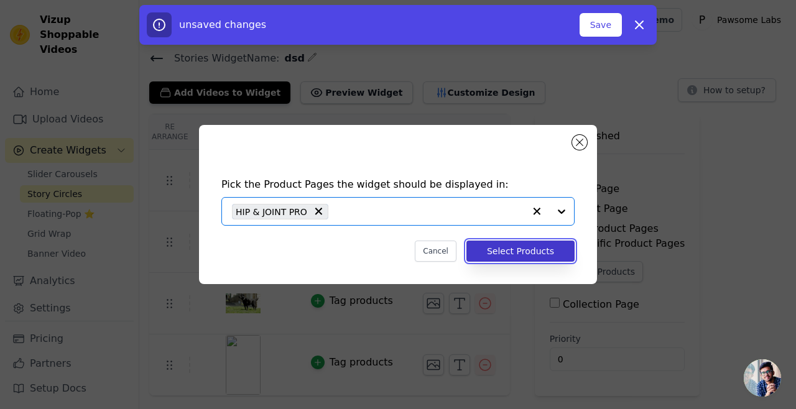
click at [500, 252] on button "Select Products" at bounding box center [521, 251] width 108 height 21
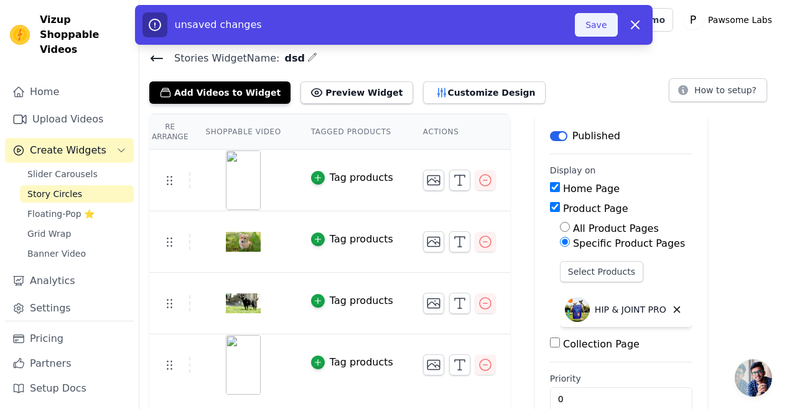
click at [611, 24] on button "Save" at bounding box center [596, 25] width 42 height 24
